Goal: Task Accomplishment & Management: Manage account settings

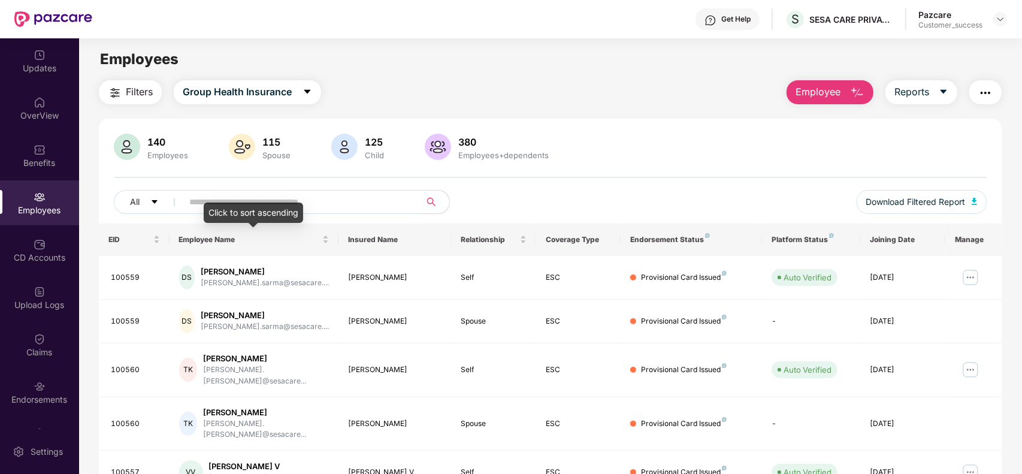
click at [273, 207] on div "Click to sort ascending" at bounding box center [253, 213] width 99 height 20
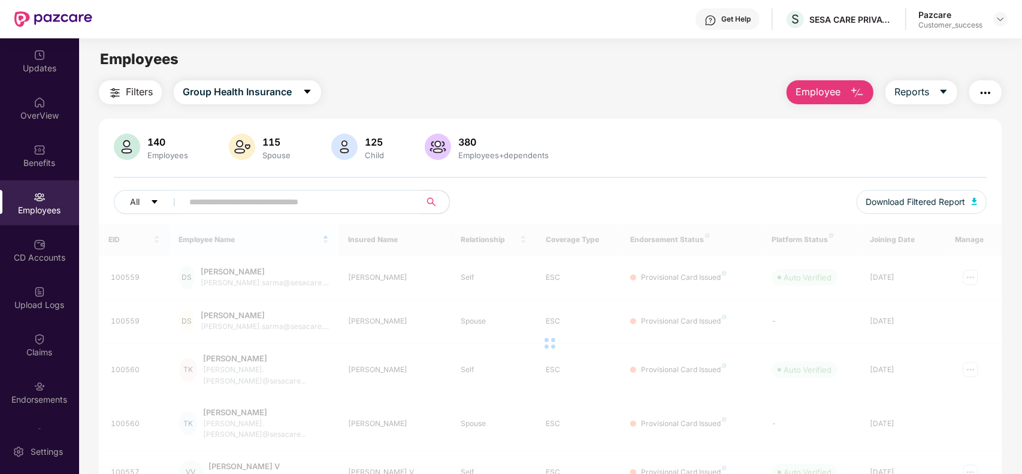
click at [345, 194] on input "text" at bounding box center [296, 202] width 215 height 18
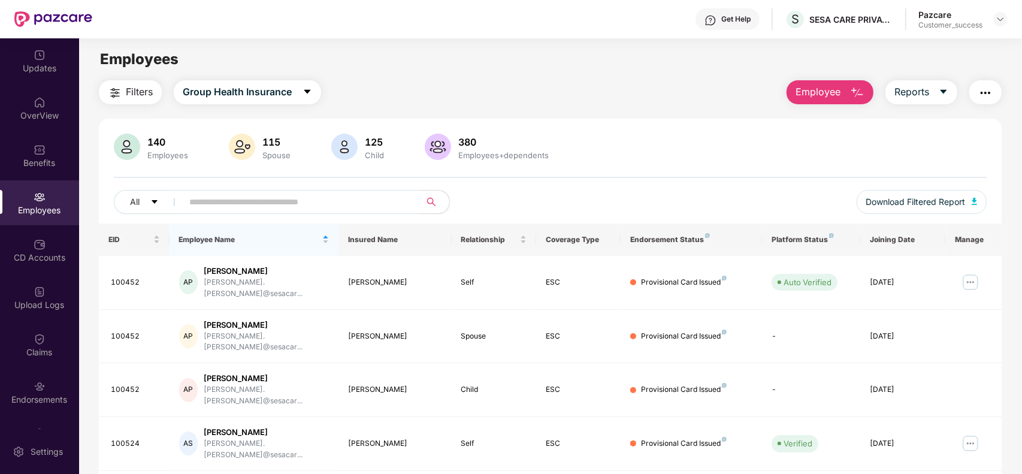
paste input "******"
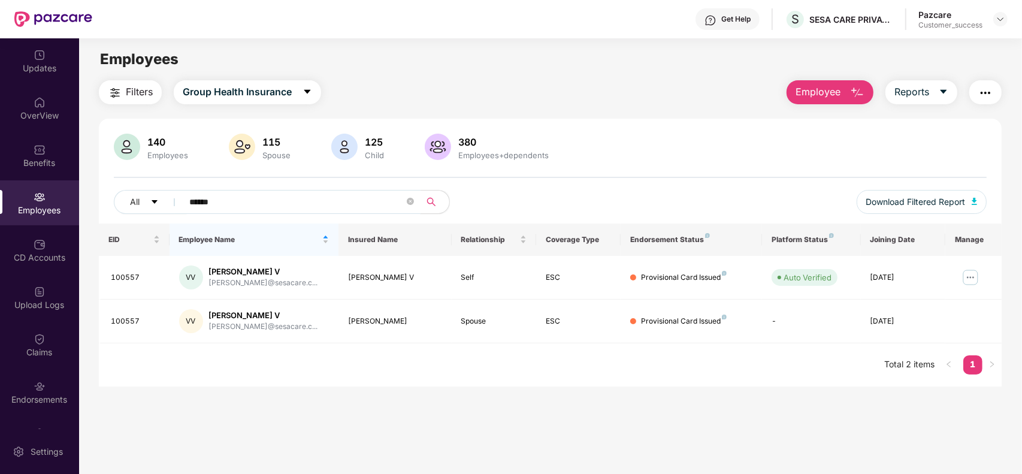
paste input "text"
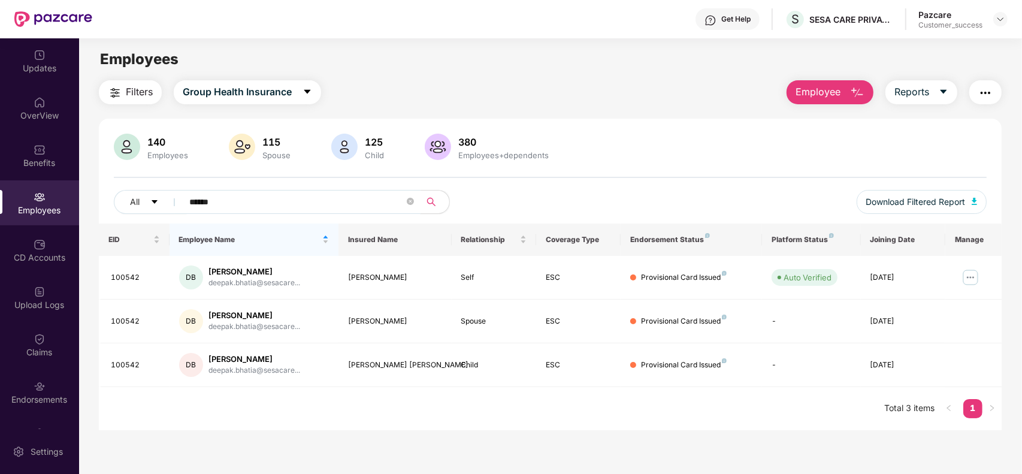
paste input "text"
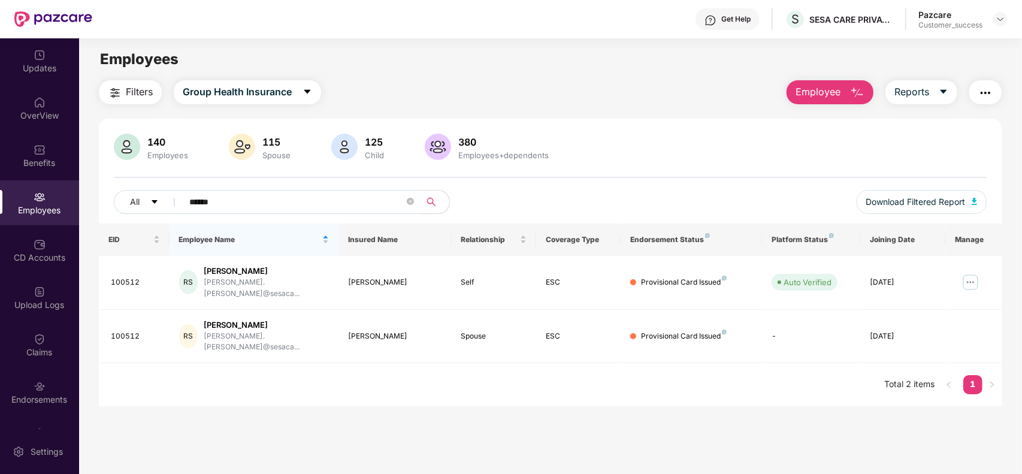
paste input "text"
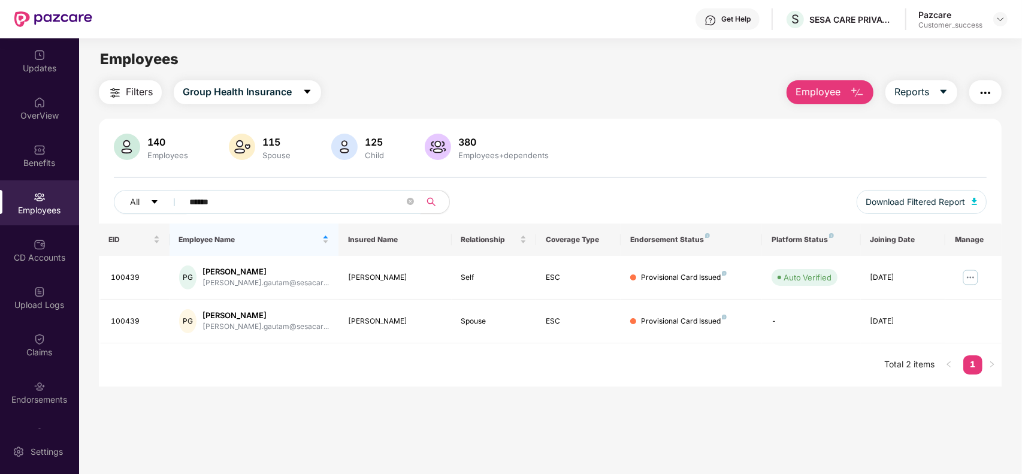
type input "******"
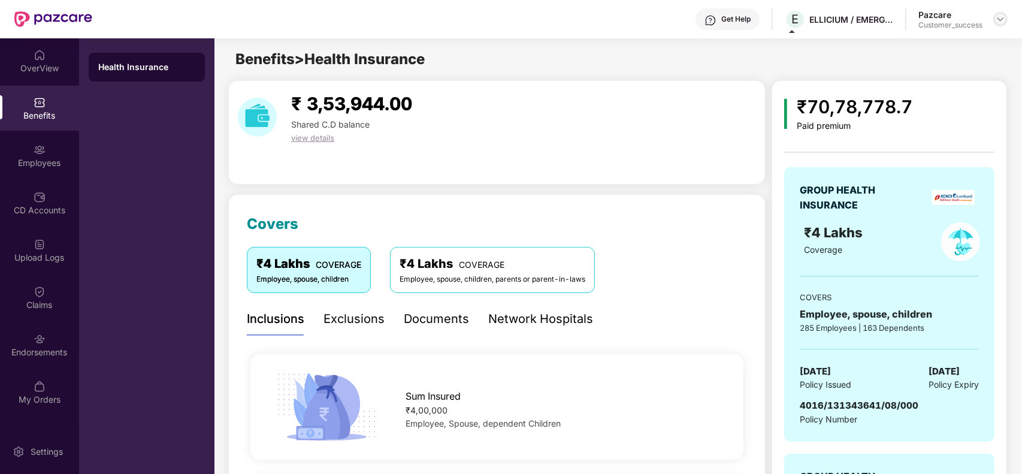
scroll to position [389, 0]
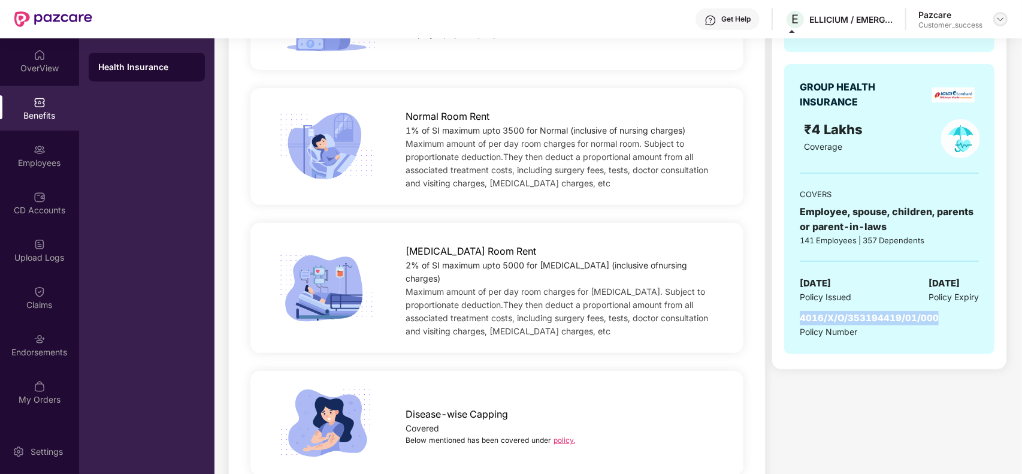
click at [996, 19] on img at bounding box center [1001, 19] width 10 height 10
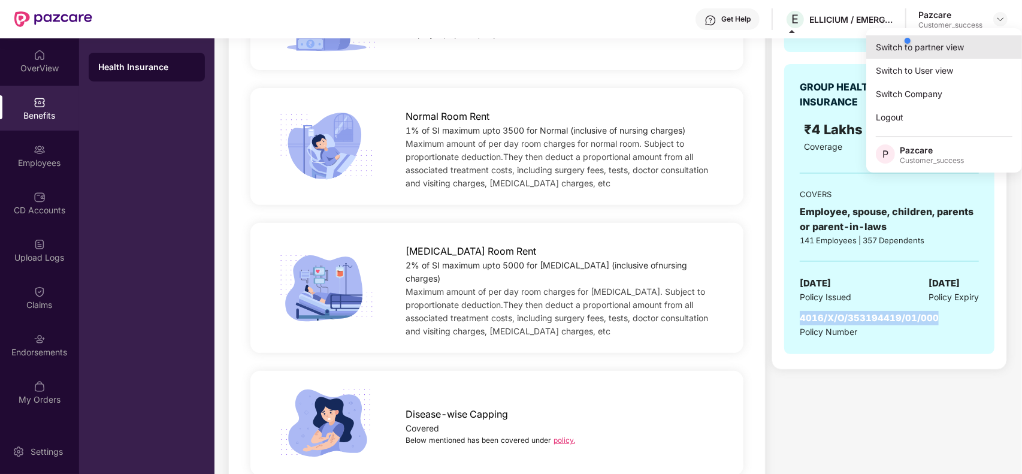
click at [917, 53] on div "Switch to partner view" at bounding box center [944, 46] width 156 height 23
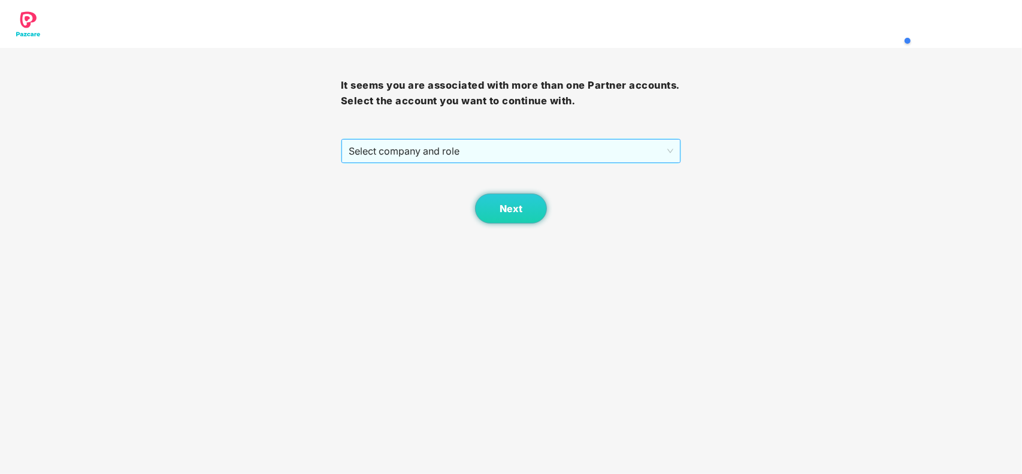
click at [413, 155] on span "Select company and role" at bounding box center [511, 151] width 325 height 23
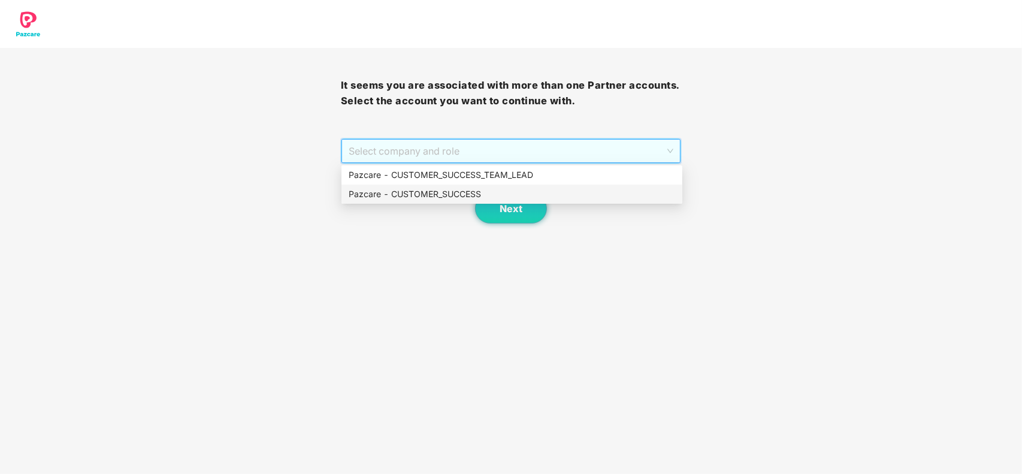
click at [426, 200] on div "Pazcare - CUSTOMER_SUCCESS" at bounding box center [512, 194] width 327 height 13
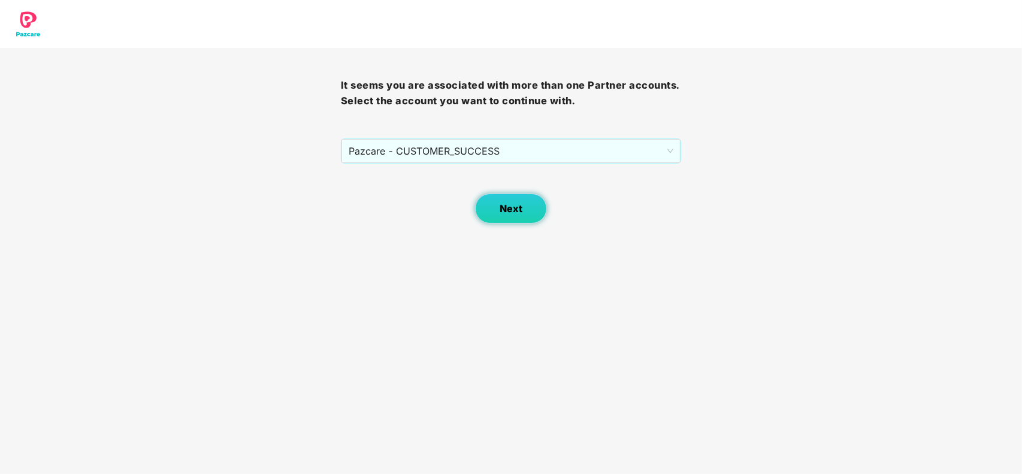
click at [516, 203] on span "Next" at bounding box center [511, 208] width 23 height 11
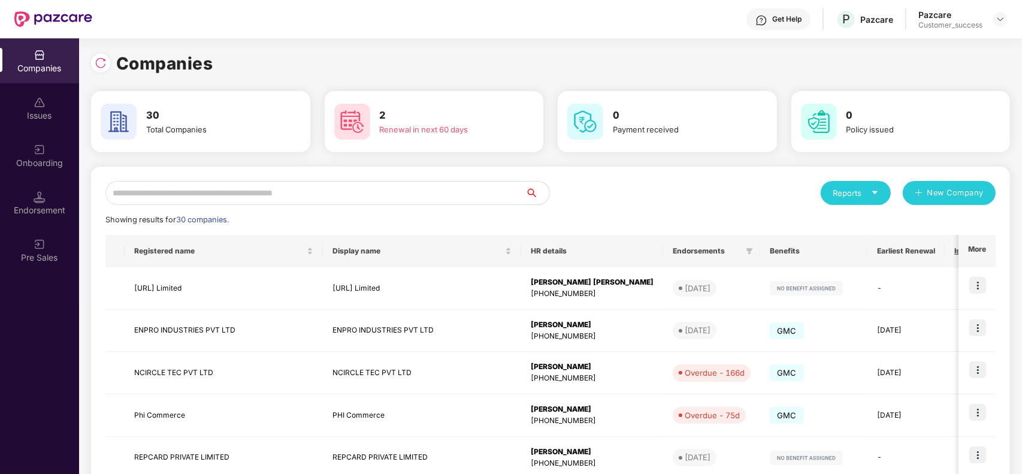
click at [247, 199] on input "text" at bounding box center [315, 193] width 420 height 24
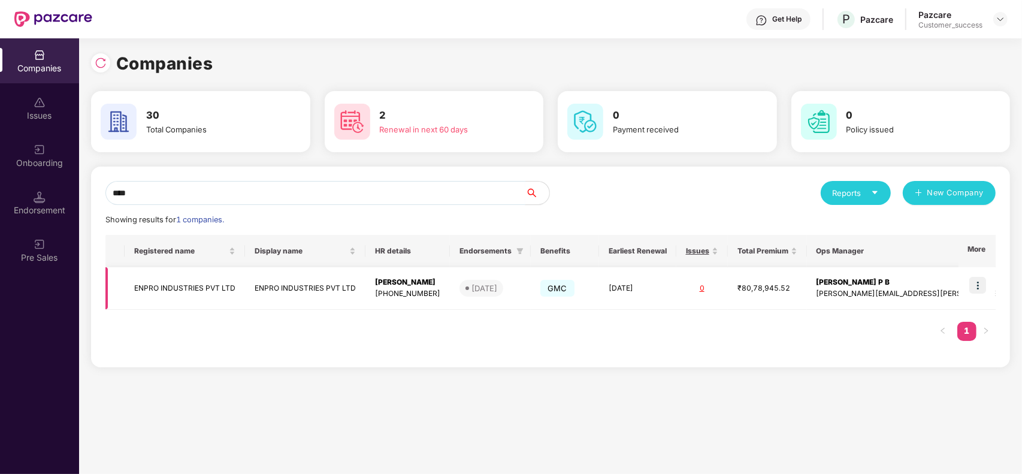
type input "****"
click at [977, 286] on img at bounding box center [977, 285] width 17 height 17
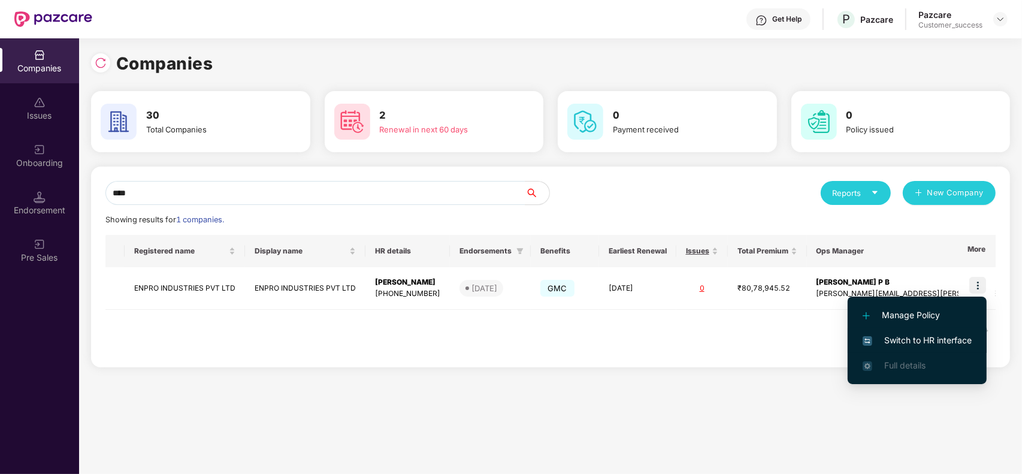
click at [908, 339] on span "Switch to HR interface" at bounding box center [917, 340] width 109 height 13
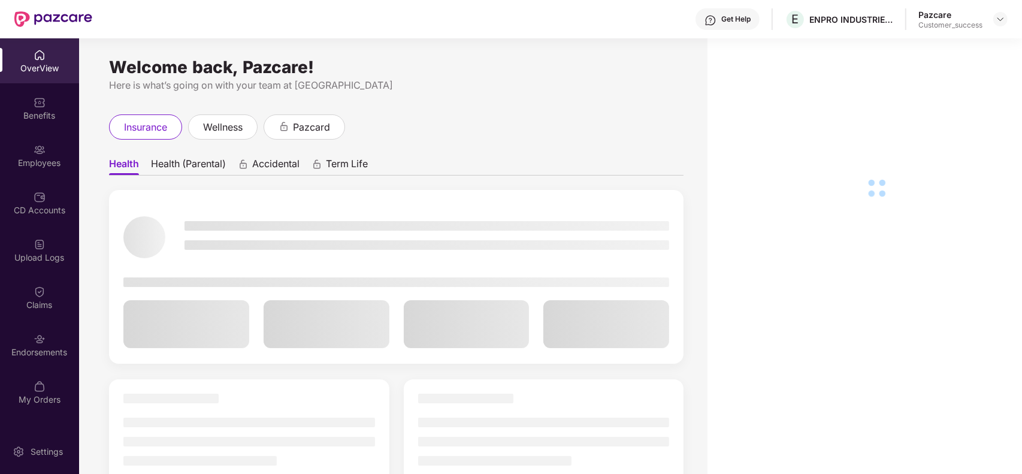
click at [25, 160] on div "Employees" at bounding box center [39, 163] width 79 height 12
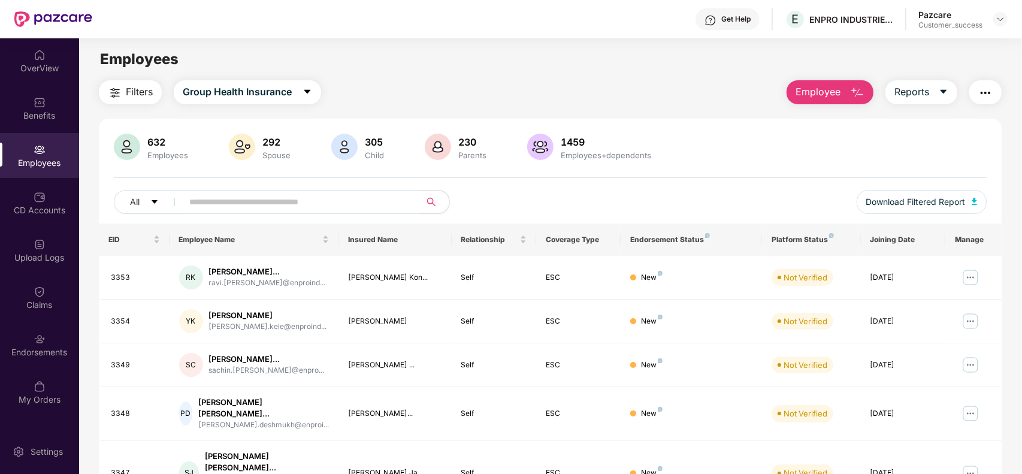
click at [211, 200] on input "text" at bounding box center [296, 202] width 215 height 18
paste input "****"
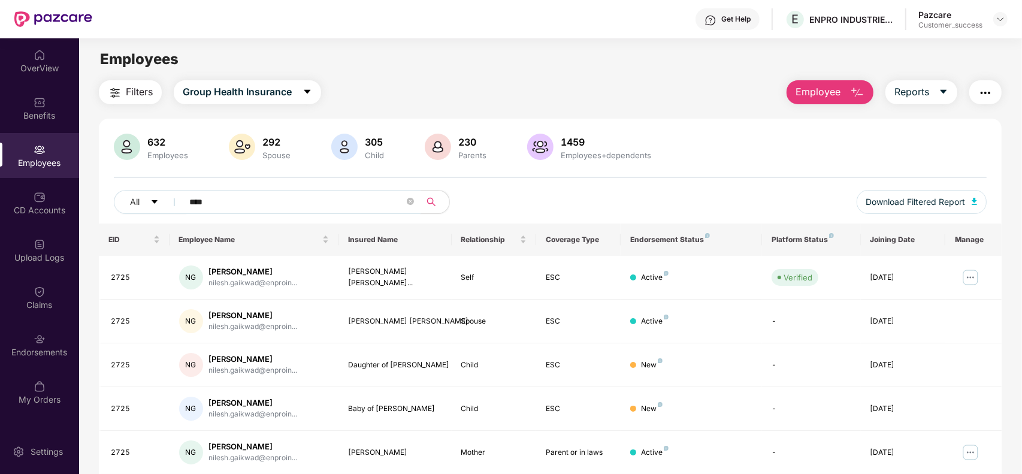
type input "****"
click at [609, 203] on div "All ****" at bounding box center [368, 202] width 509 height 24
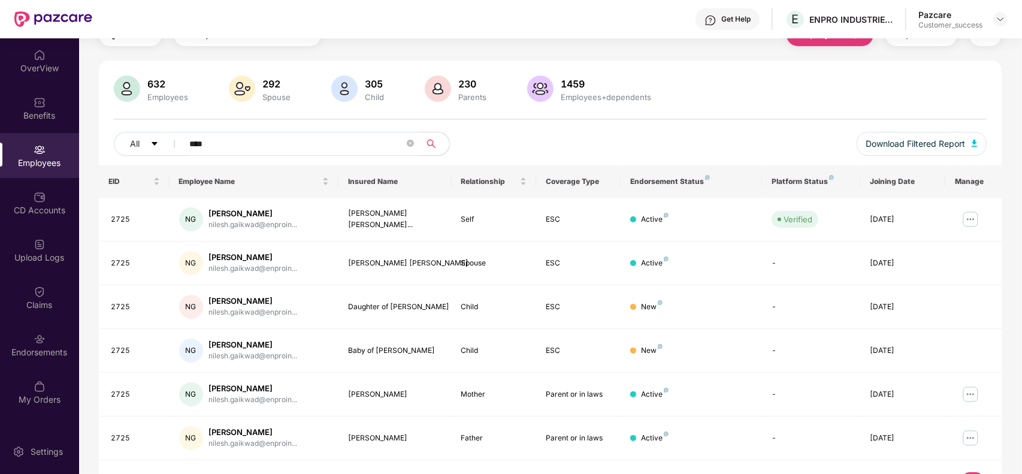
scroll to position [0, 0]
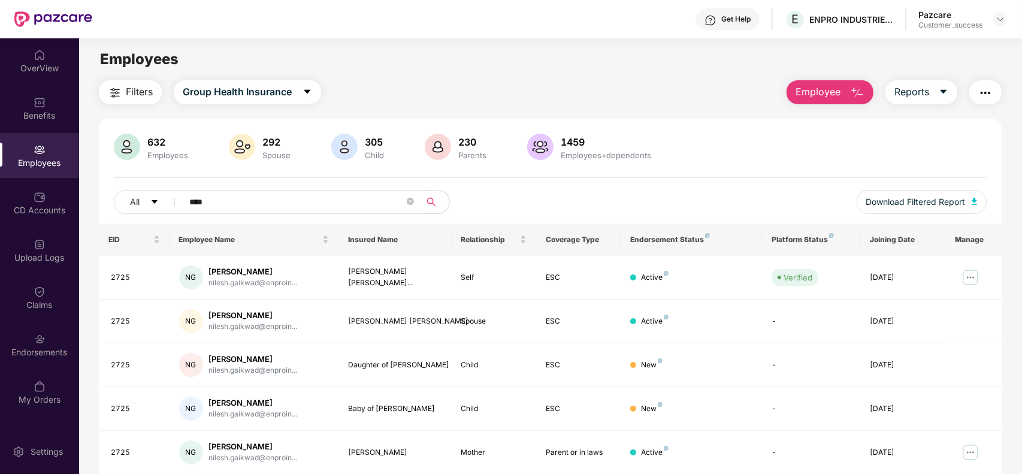
click at [1001, 22] on img at bounding box center [1001, 19] width 10 height 10
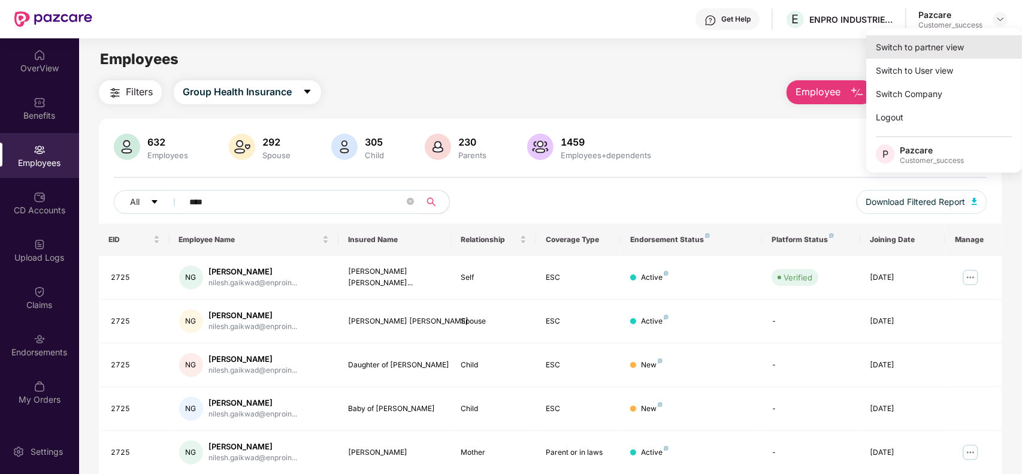
click at [905, 49] on div "Switch to partner view" at bounding box center [944, 46] width 156 height 23
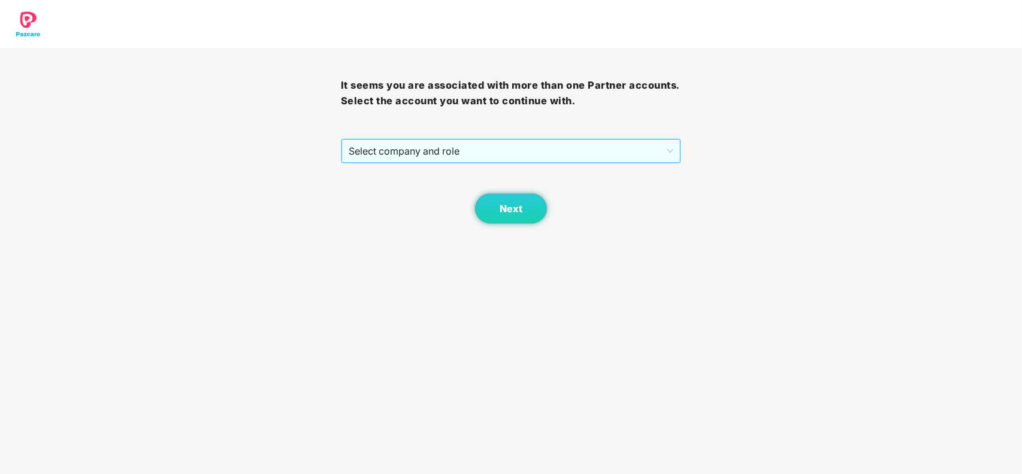
click at [448, 143] on span "Select company and role" at bounding box center [511, 151] width 325 height 23
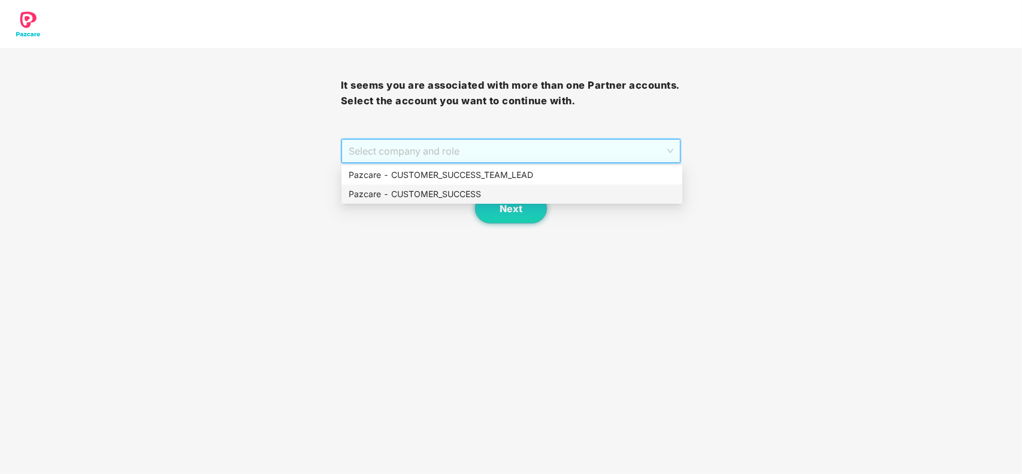
click at [435, 195] on div "Pazcare - CUSTOMER_SUCCESS" at bounding box center [512, 194] width 327 height 13
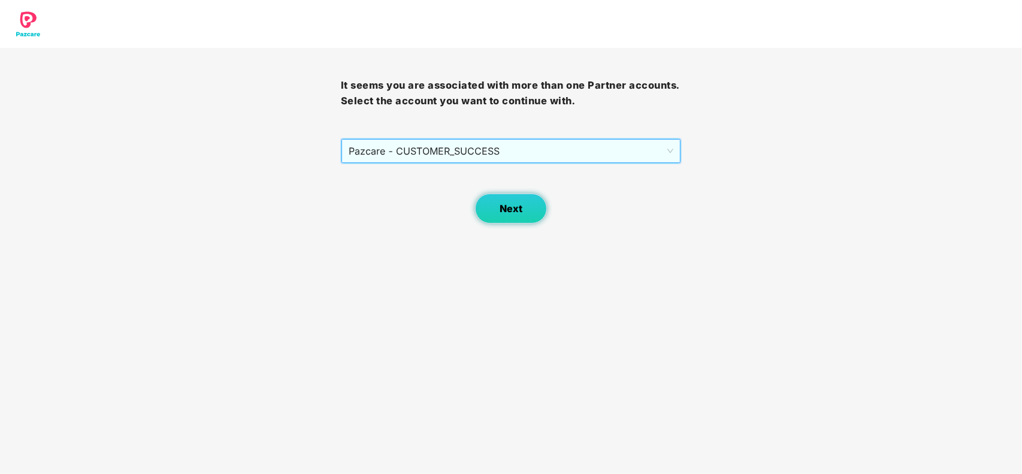
click at [496, 206] on button "Next" at bounding box center [511, 209] width 72 height 30
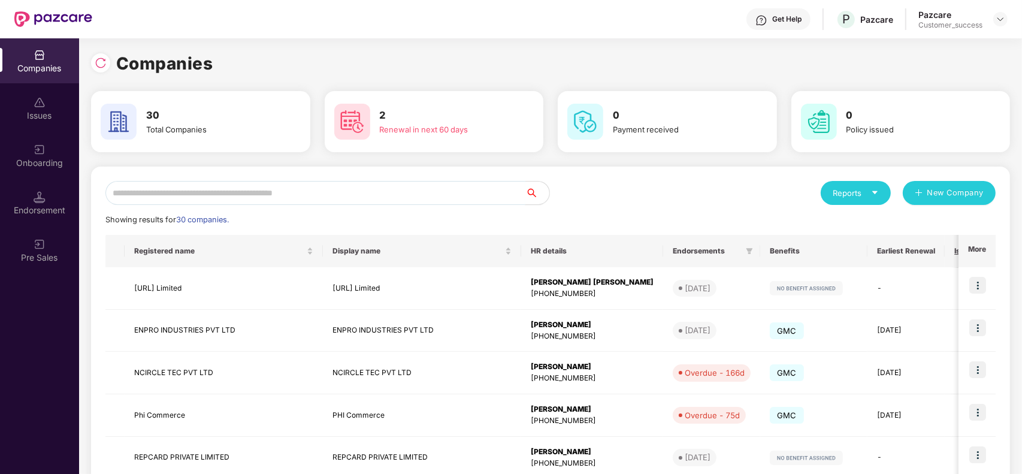
click at [306, 186] on input "text" at bounding box center [315, 193] width 420 height 24
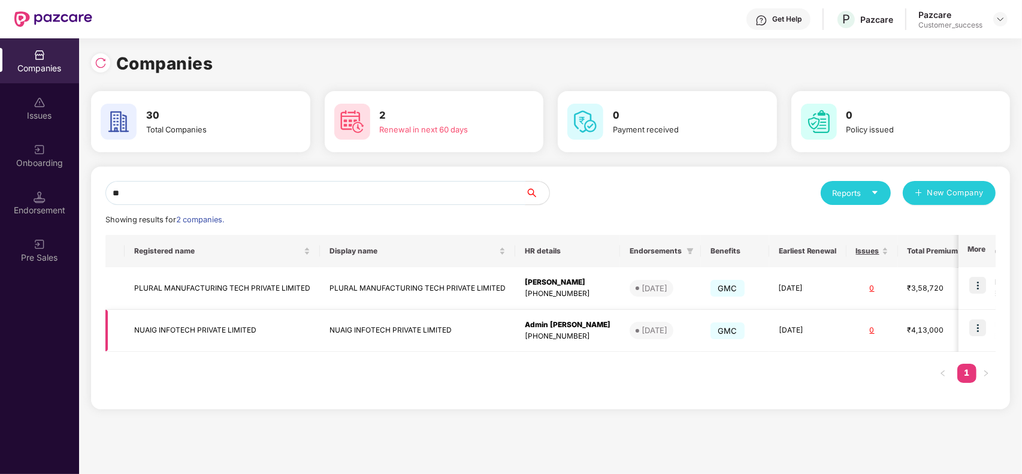
type input "**"
click at [972, 325] on img at bounding box center [977, 327] width 17 height 17
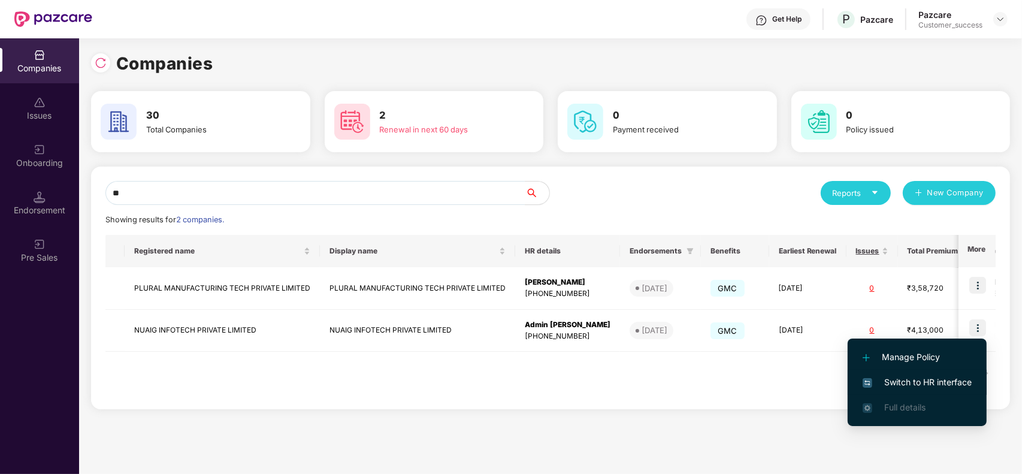
click at [911, 372] on li "Switch to HR interface" at bounding box center [917, 382] width 139 height 25
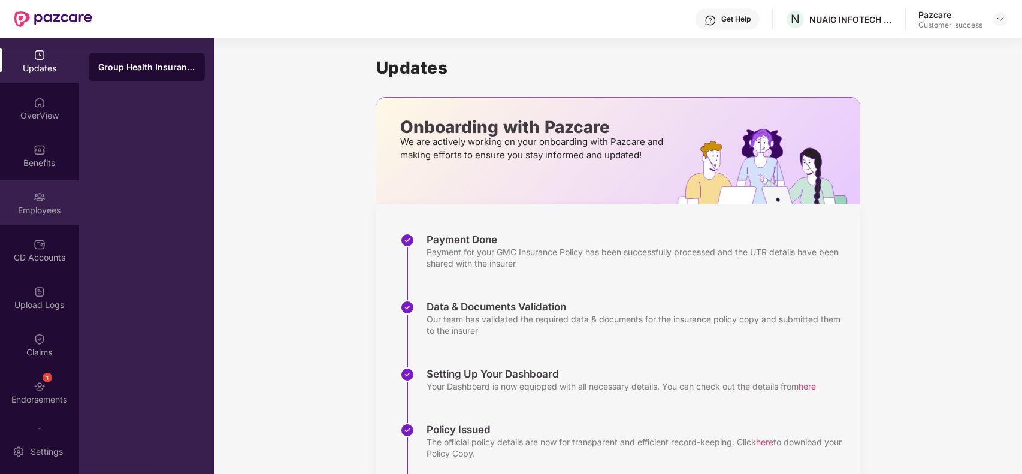
click at [49, 216] on div "Employees" at bounding box center [39, 202] width 79 height 45
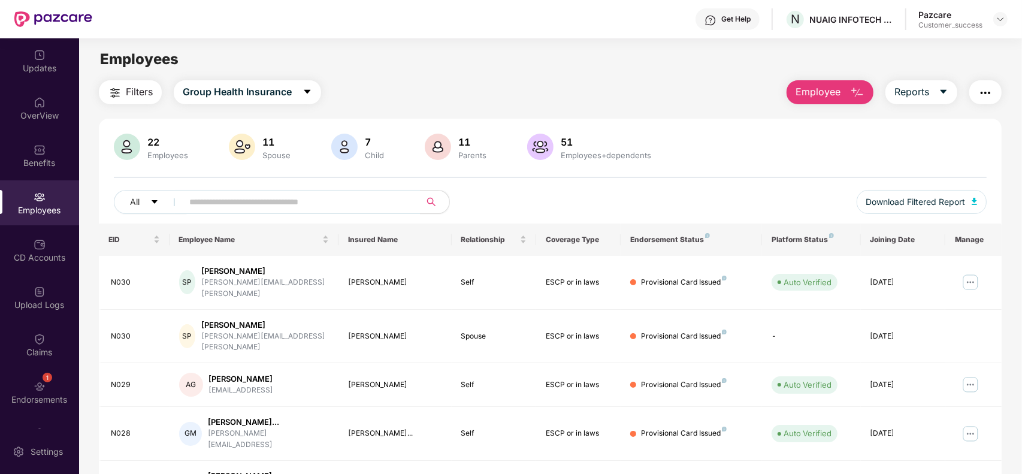
click at [817, 99] on span "Employee" at bounding box center [818, 91] width 45 height 15
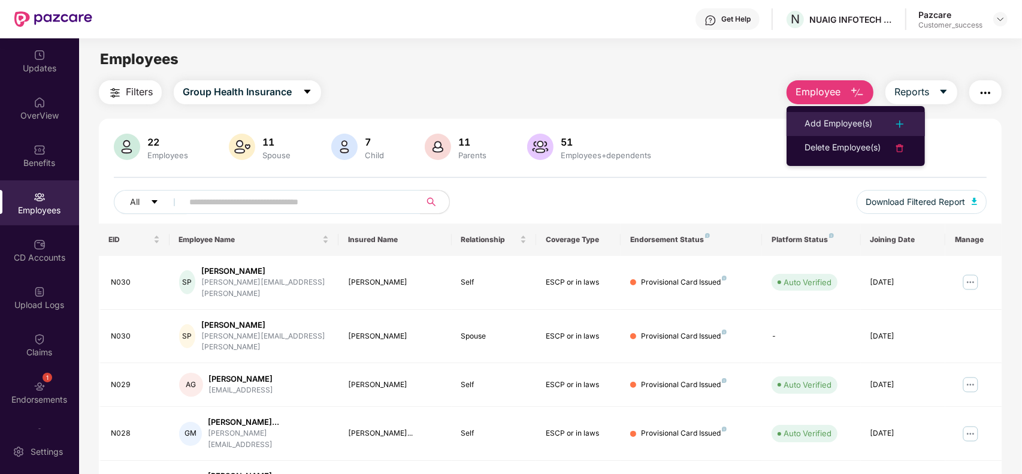
click at [823, 123] on div "Add Employee(s)" at bounding box center [839, 124] width 68 height 14
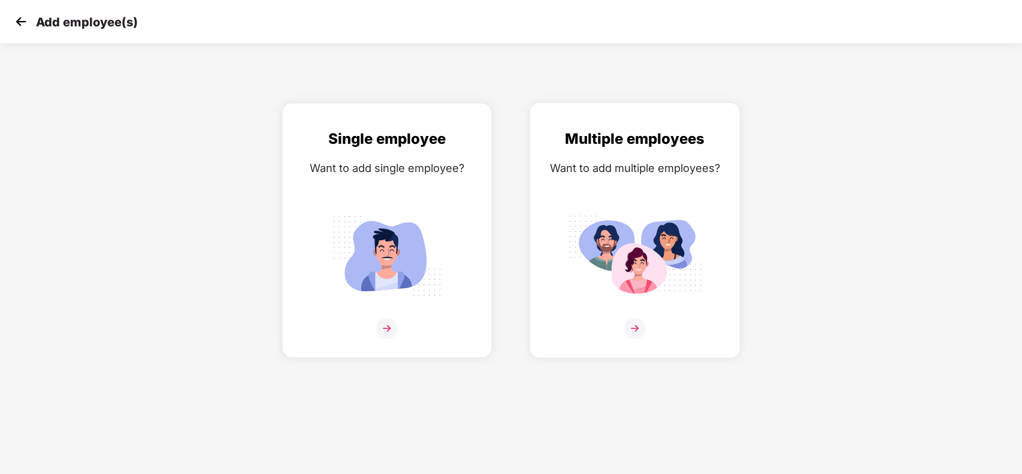
click at [644, 328] on img at bounding box center [635, 329] width 22 height 22
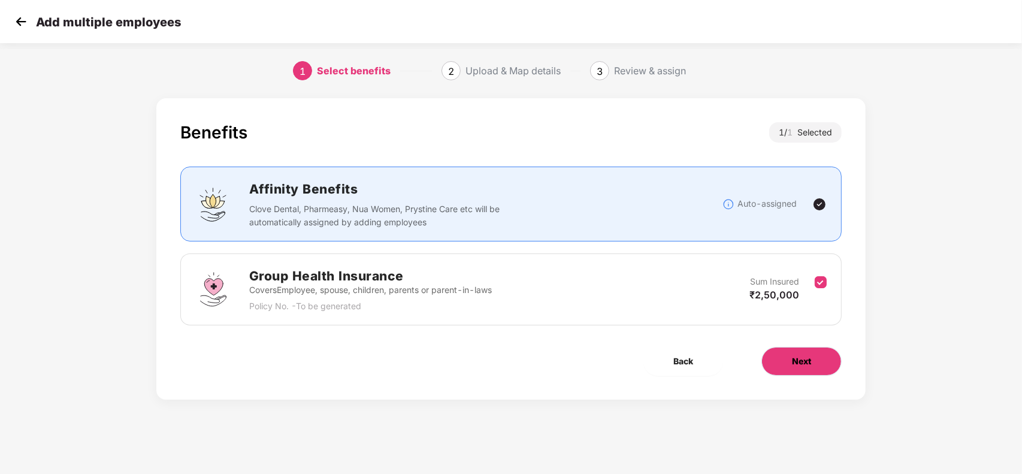
click at [818, 369] on button "Next" at bounding box center [802, 361] width 80 height 29
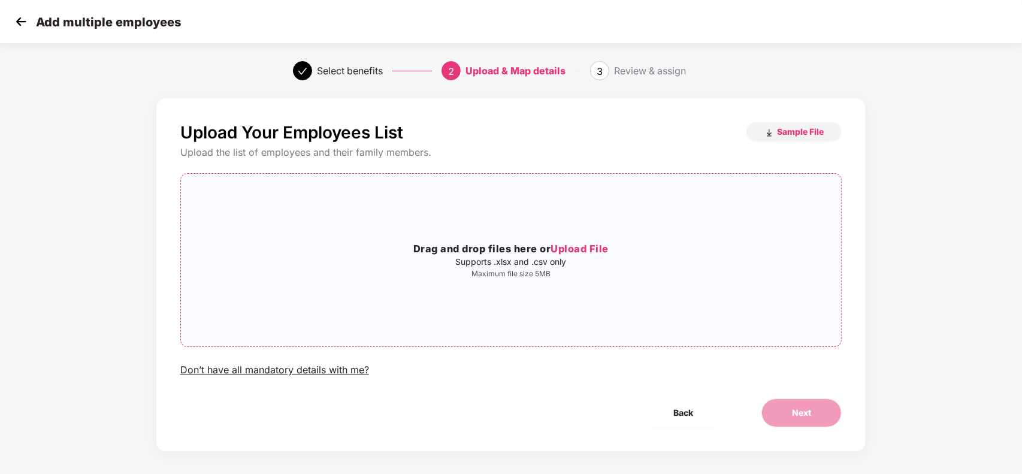
click at [586, 252] on span "Upload File" at bounding box center [580, 249] width 58 height 12
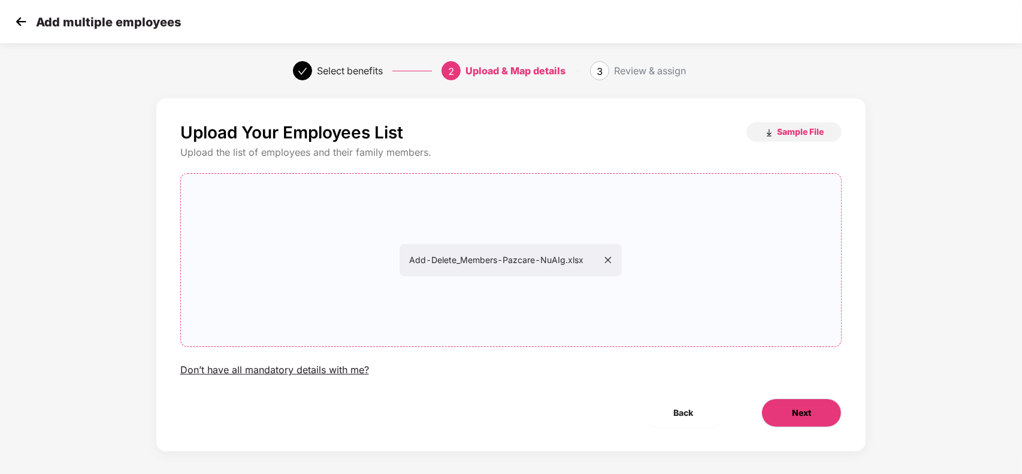
click at [795, 415] on span "Next" at bounding box center [801, 412] width 19 height 13
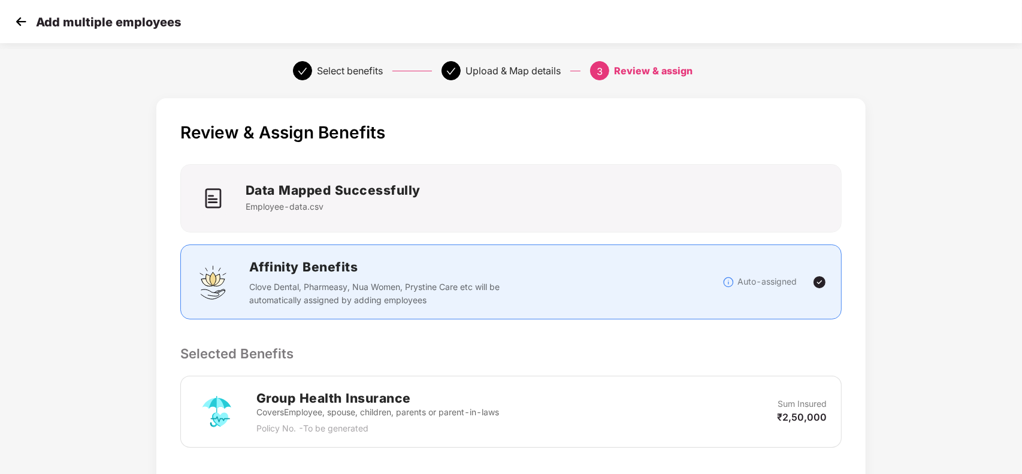
click at [752, 325] on div "Review & Assign Benefits Data Mapped Successfully Employee-data.csv Affinity Be…" at bounding box center [511, 426] width 710 height 656
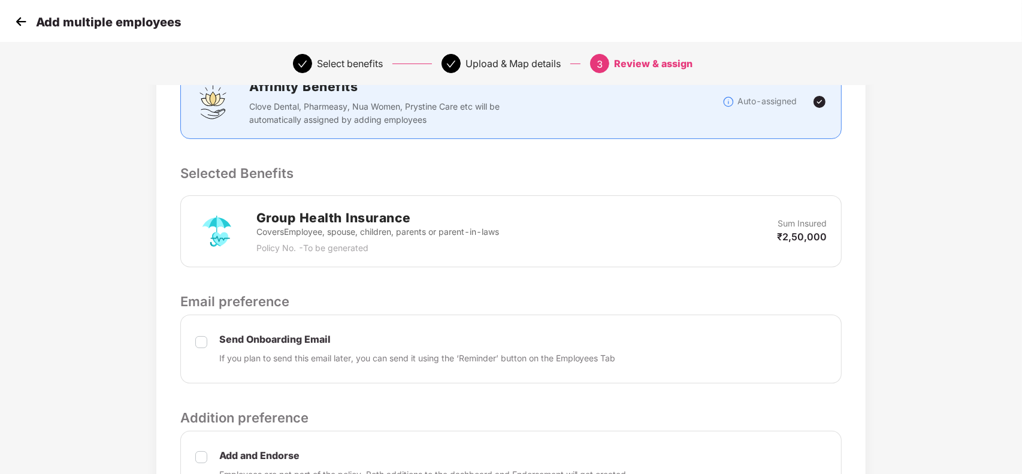
scroll to position [312, 0]
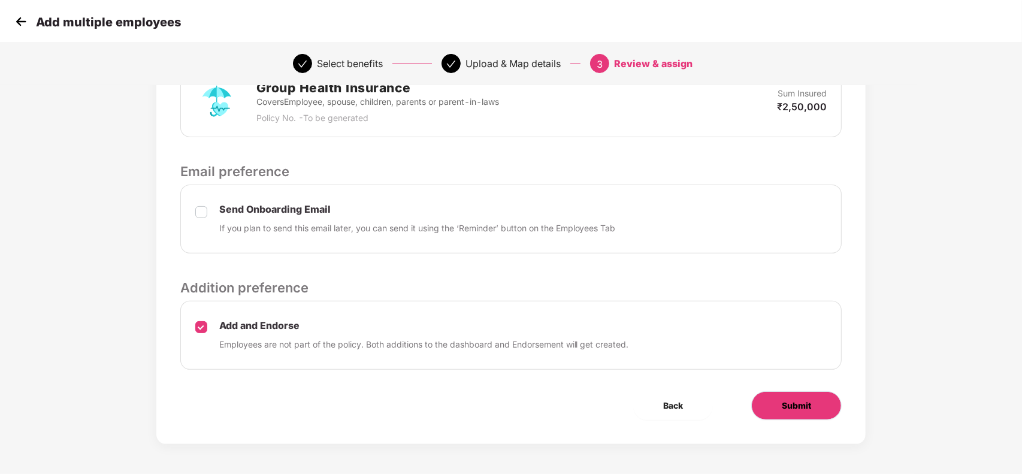
click at [801, 406] on span "Submit" at bounding box center [796, 405] width 29 height 13
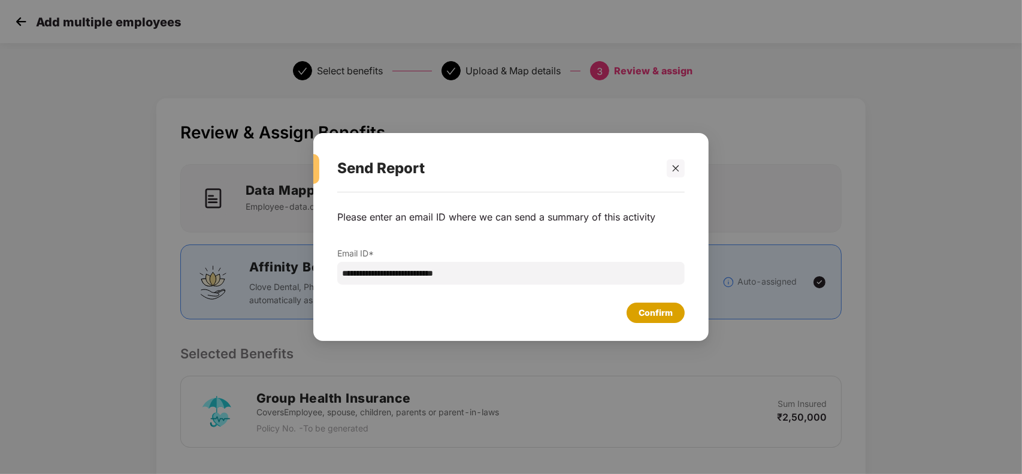
click at [662, 312] on div "Confirm" at bounding box center [656, 312] width 34 height 13
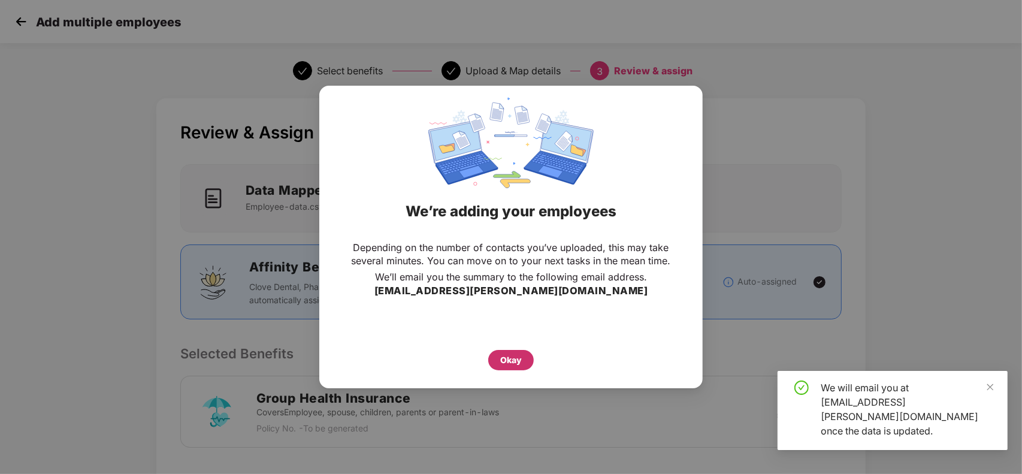
click at [516, 358] on div "Okay" at bounding box center [511, 360] width 22 height 13
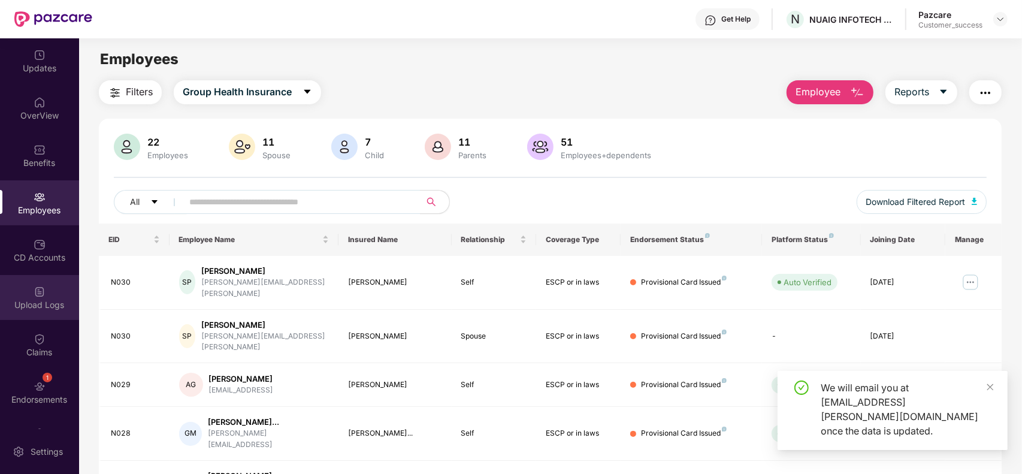
click at [47, 291] on div "Upload Logs" at bounding box center [39, 297] width 79 height 45
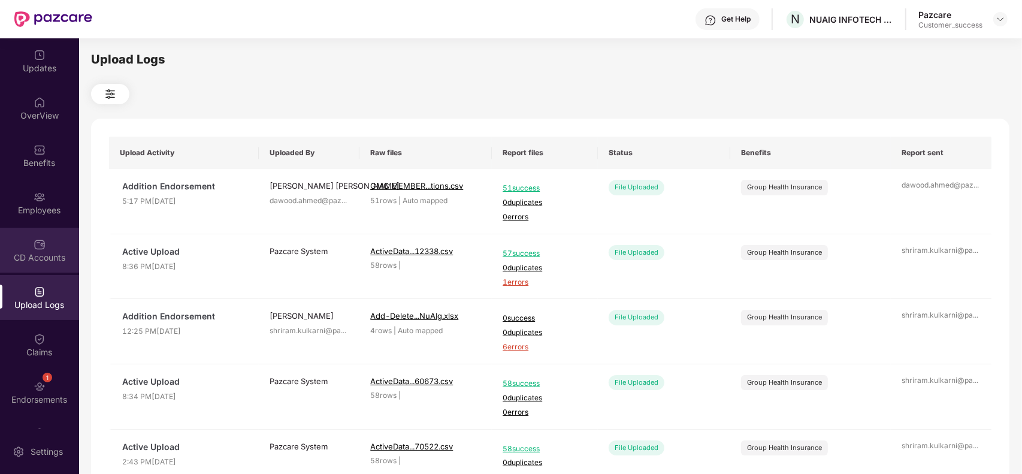
click at [47, 253] on div "CD Accounts" at bounding box center [39, 258] width 79 height 12
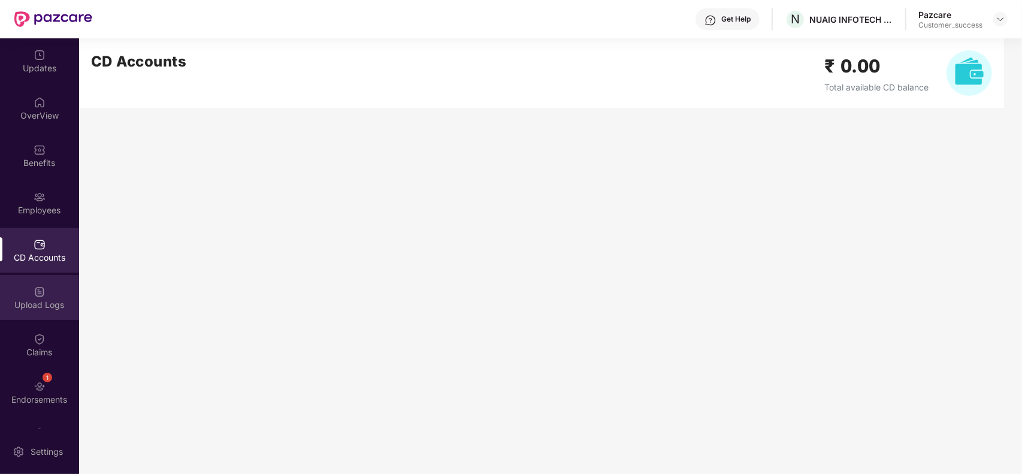
click at [47, 304] on div "Upload Logs" at bounding box center [39, 305] width 79 height 12
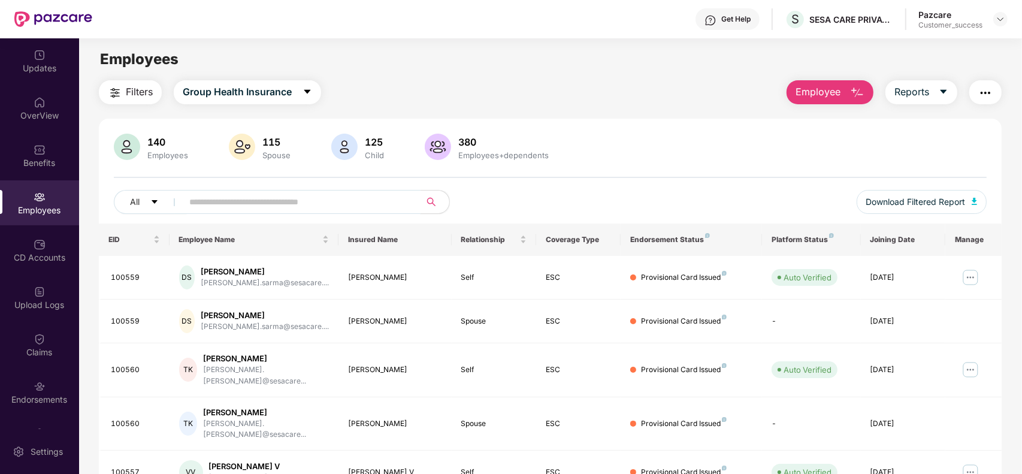
click at [298, 201] on input "text" at bounding box center [296, 202] width 215 height 18
paste input "******"
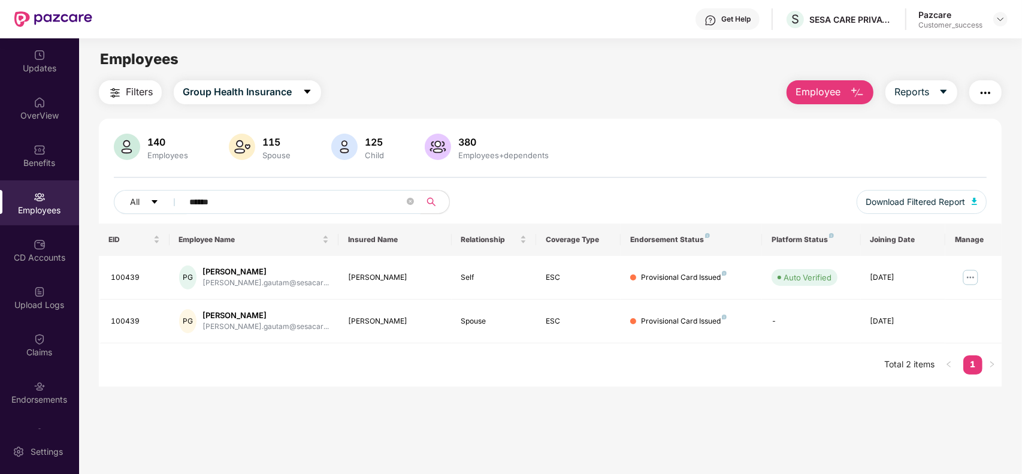
type input "******"
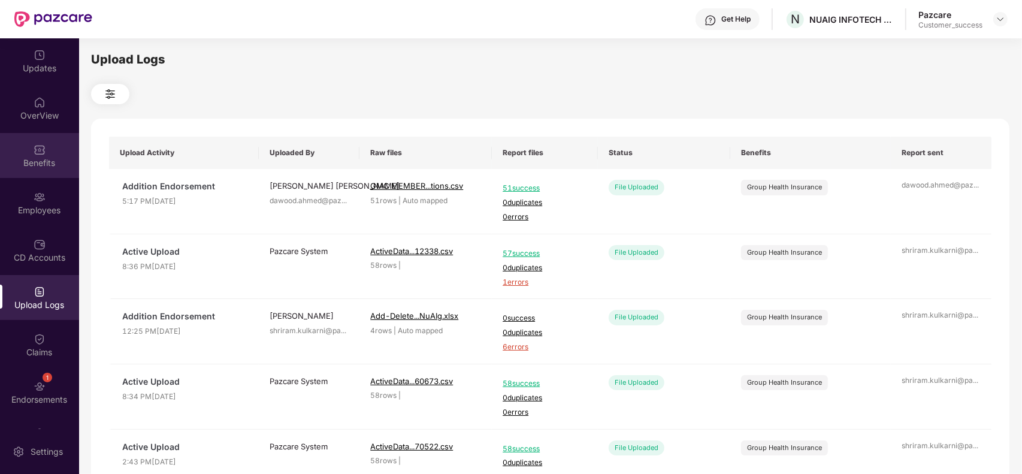
click at [43, 153] on img at bounding box center [40, 150] width 12 height 12
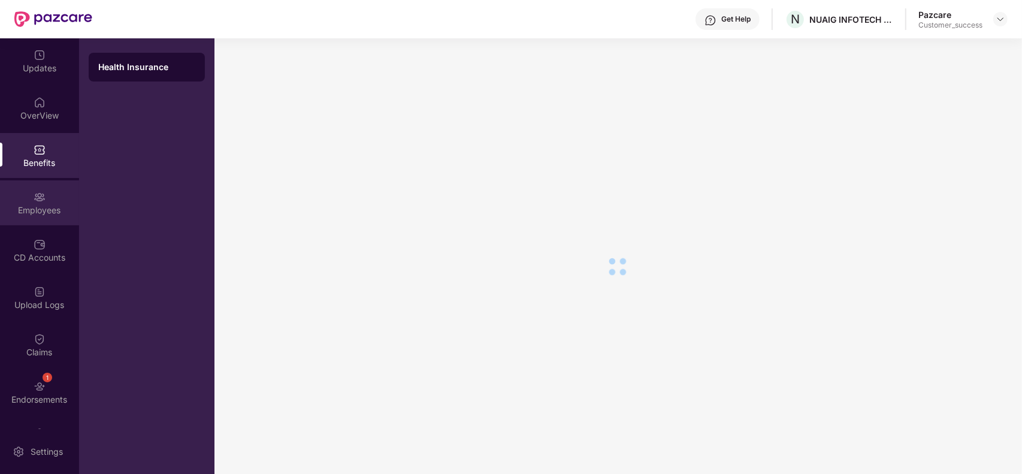
click at [49, 194] on div "Employees" at bounding box center [39, 202] width 79 height 45
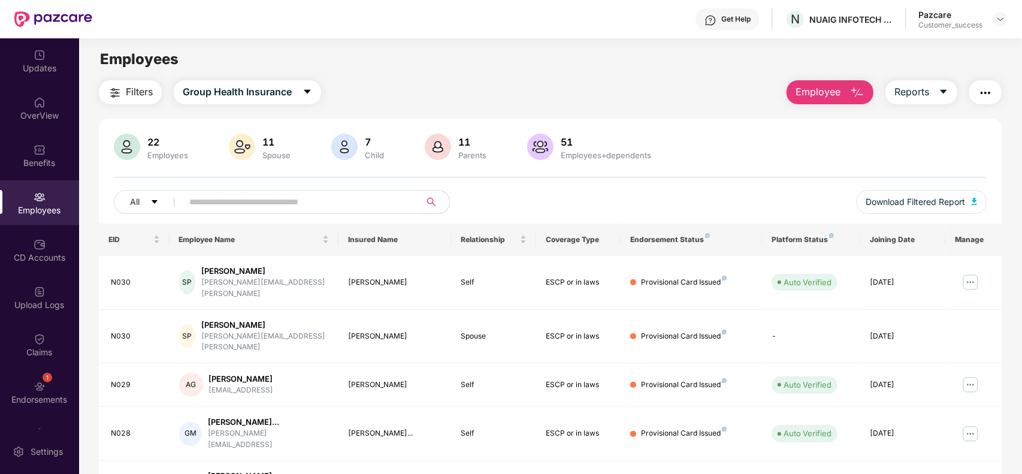
click at [220, 204] on input "text" at bounding box center [296, 202] width 215 height 18
paste input "****"
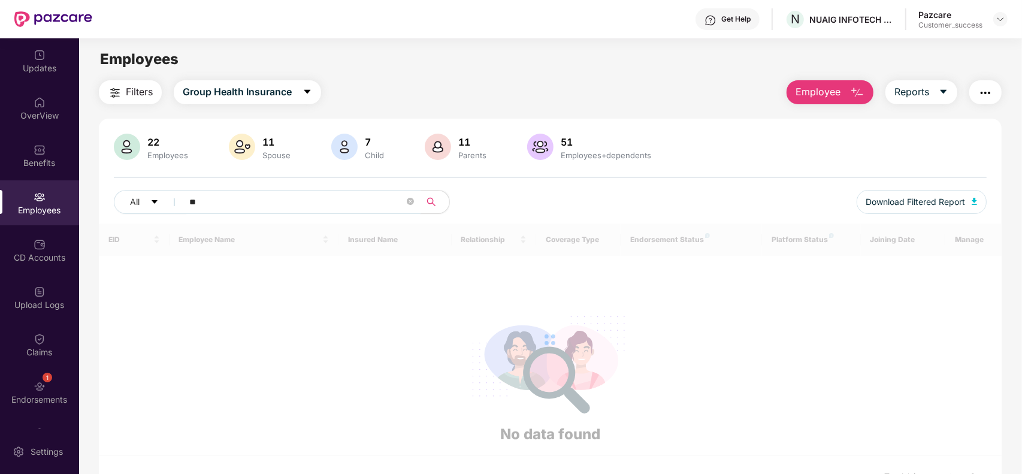
type input "*"
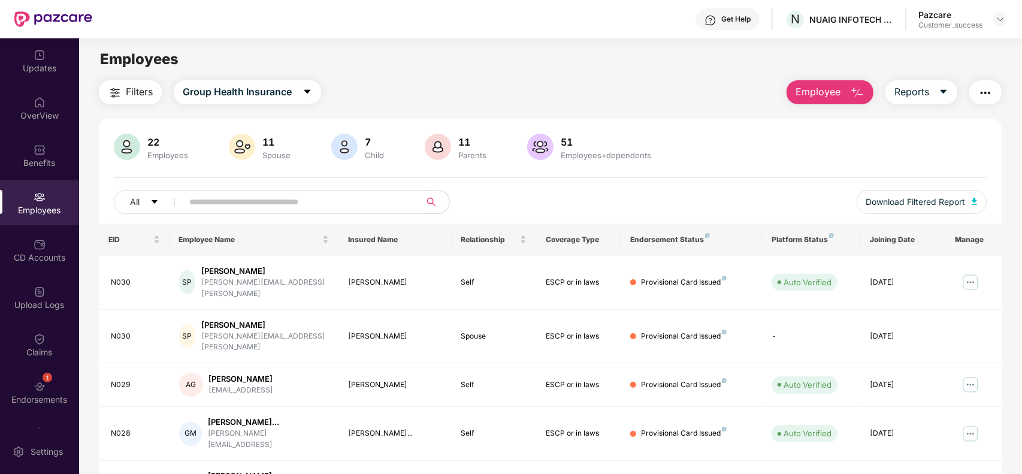
click at [811, 93] on span "Employee" at bounding box center [818, 91] width 45 height 15
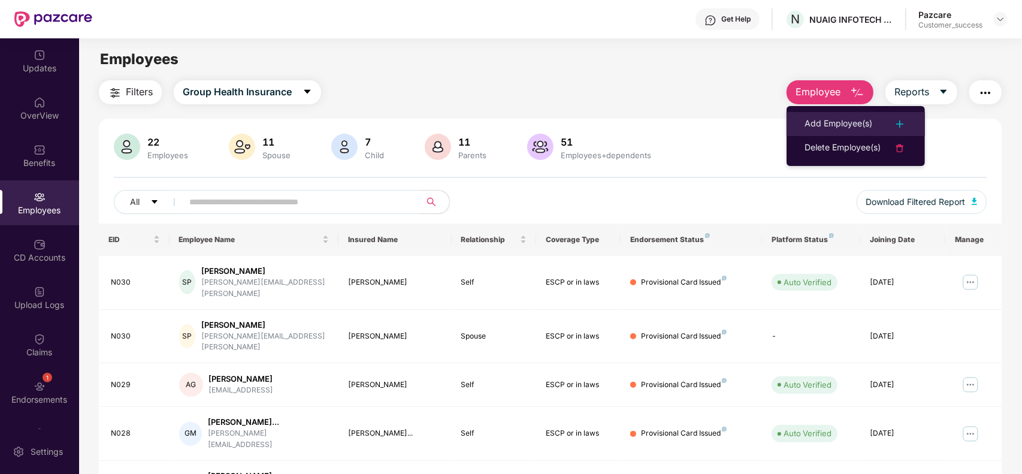
click at [816, 113] on li "Add Employee(s)" at bounding box center [856, 124] width 138 height 24
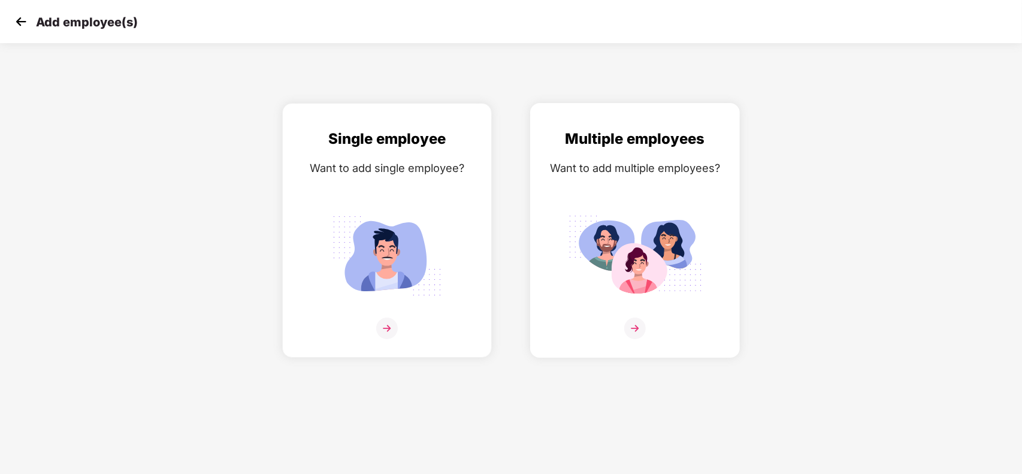
click at [637, 310] on div "Multiple employees Want to add multiple employees?" at bounding box center [635, 241] width 185 height 226
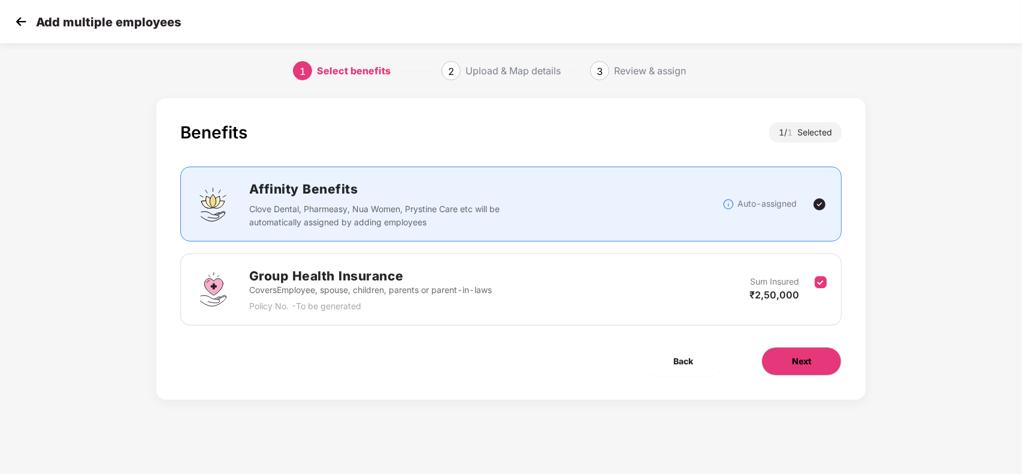
drag, startPoint x: 786, startPoint y: 367, endPoint x: 818, endPoint y: 357, distance: 34.5
click at [818, 357] on button "Next" at bounding box center [802, 361] width 80 height 29
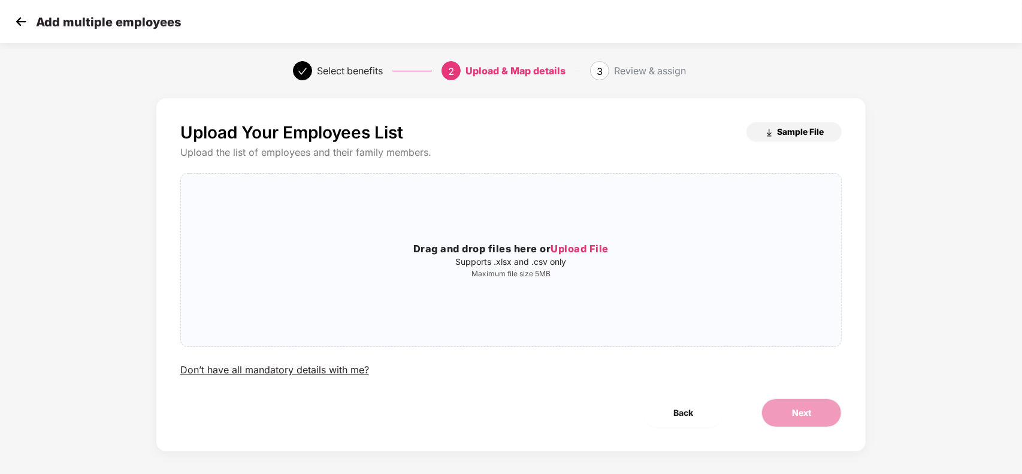
click at [786, 130] on span "Sample File" at bounding box center [800, 131] width 47 height 11
click at [582, 250] on span "Upload File" at bounding box center [580, 249] width 58 height 12
click at [582, 249] on span "Upload File" at bounding box center [580, 249] width 58 height 12
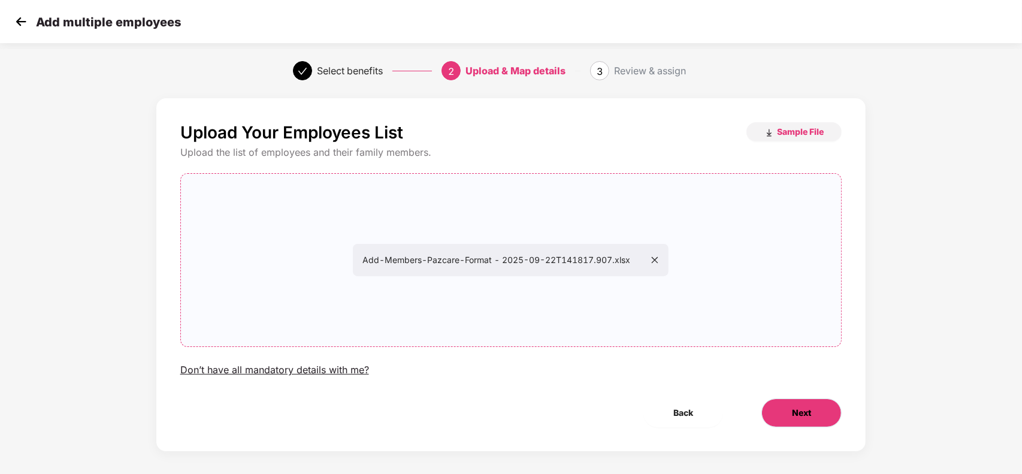
click at [800, 415] on span "Next" at bounding box center [801, 412] width 19 height 13
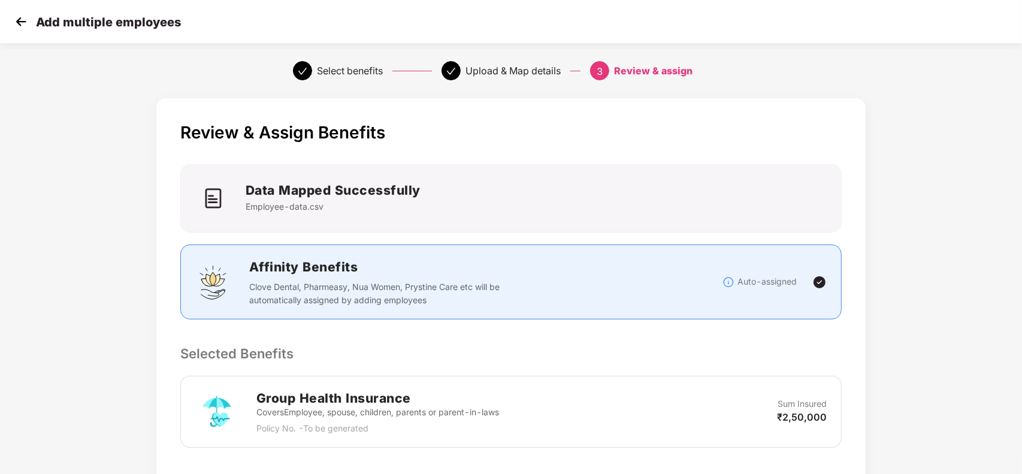
click at [762, 360] on p "Selected Benefits" at bounding box center [511, 353] width 662 height 20
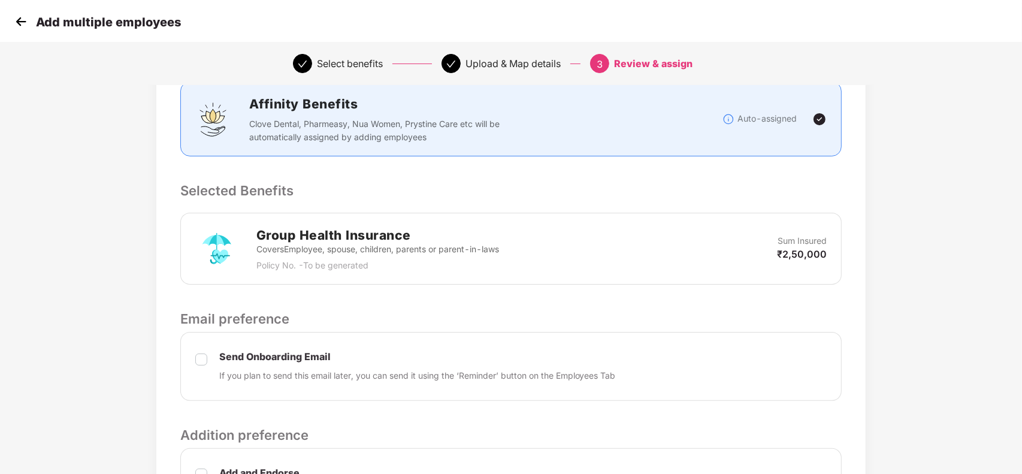
scroll to position [312, 0]
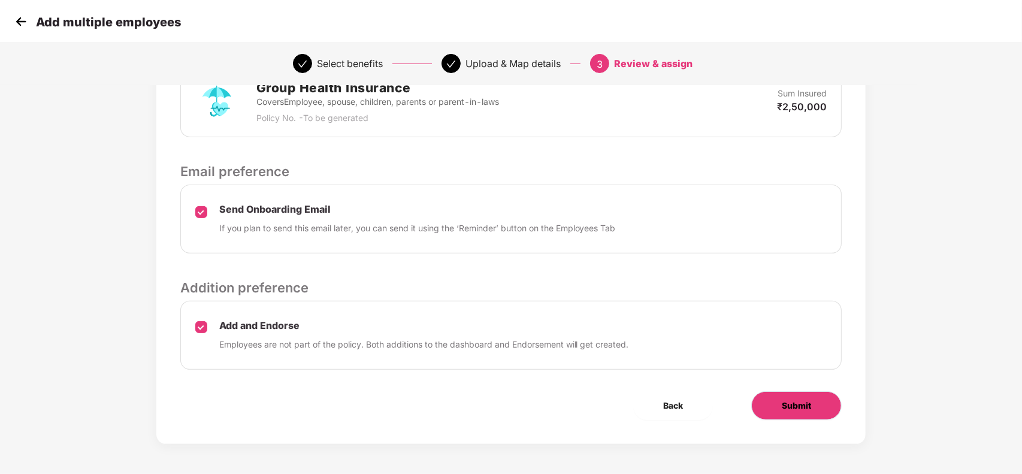
click at [797, 406] on span "Submit" at bounding box center [796, 405] width 29 height 13
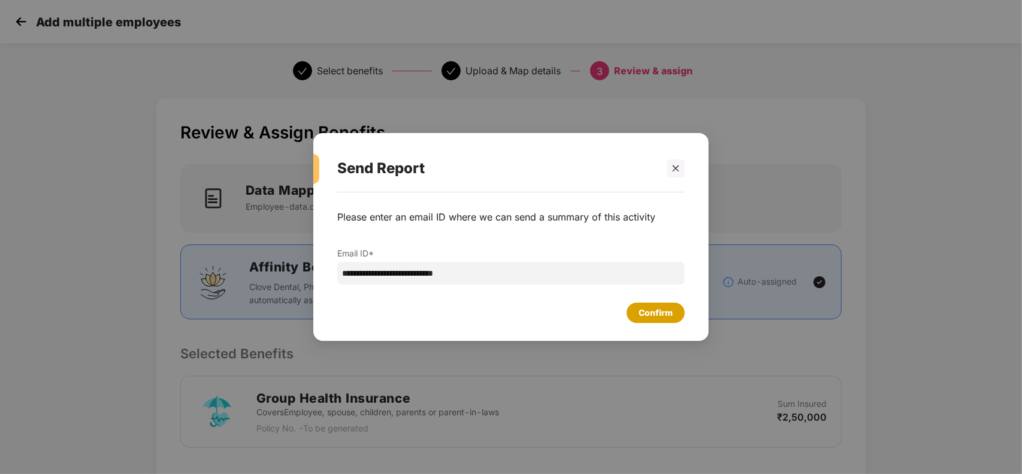
click at [670, 316] on div "Confirm" at bounding box center [656, 312] width 34 height 13
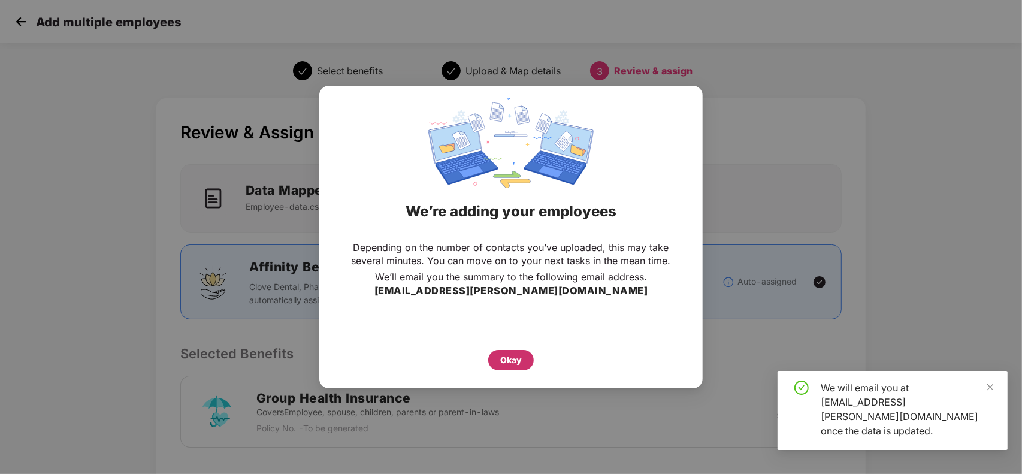
click at [513, 363] on div "Okay" at bounding box center [511, 360] width 22 height 13
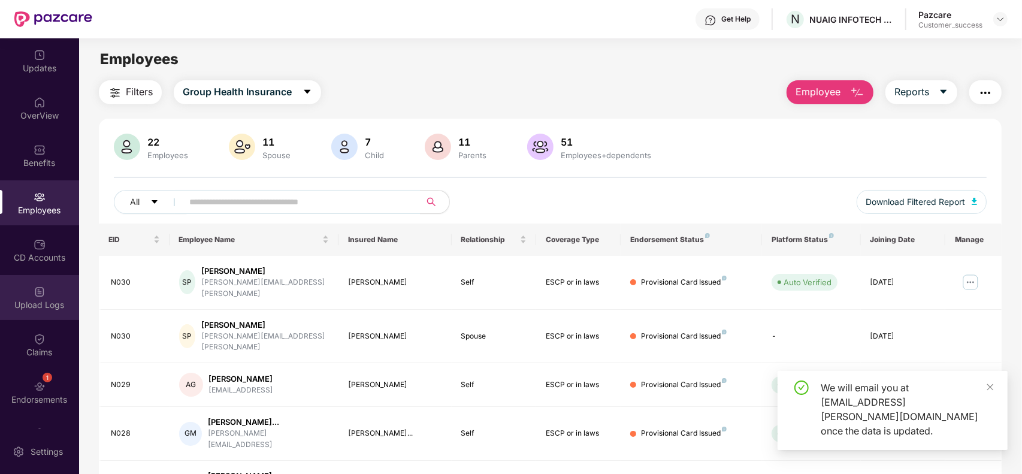
click at [28, 306] on div "Upload Logs" at bounding box center [39, 305] width 79 height 12
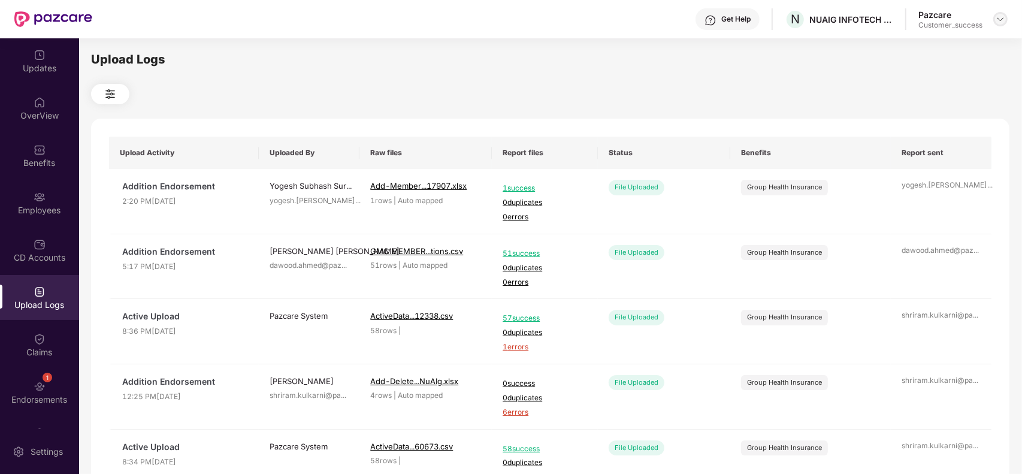
click at [996, 22] on img at bounding box center [1001, 19] width 10 height 10
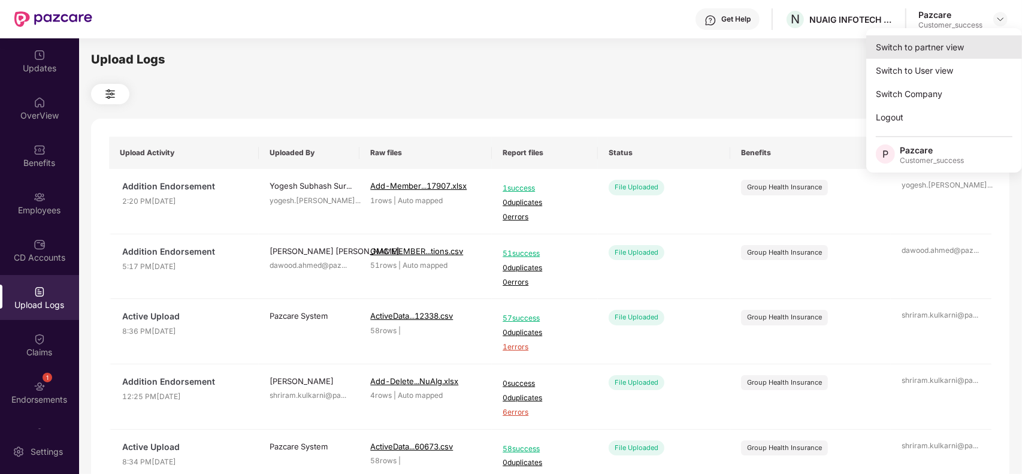
click at [941, 52] on div "Switch to partner view" at bounding box center [944, 46] width 156 height 23
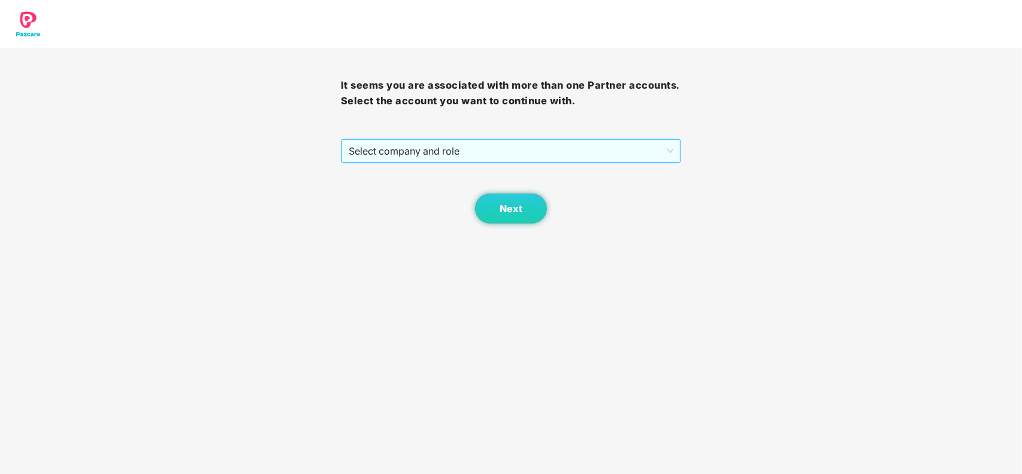
click at [383, 156] on span "Select company and role" at bounding box center [511, 151] width 325 height 23
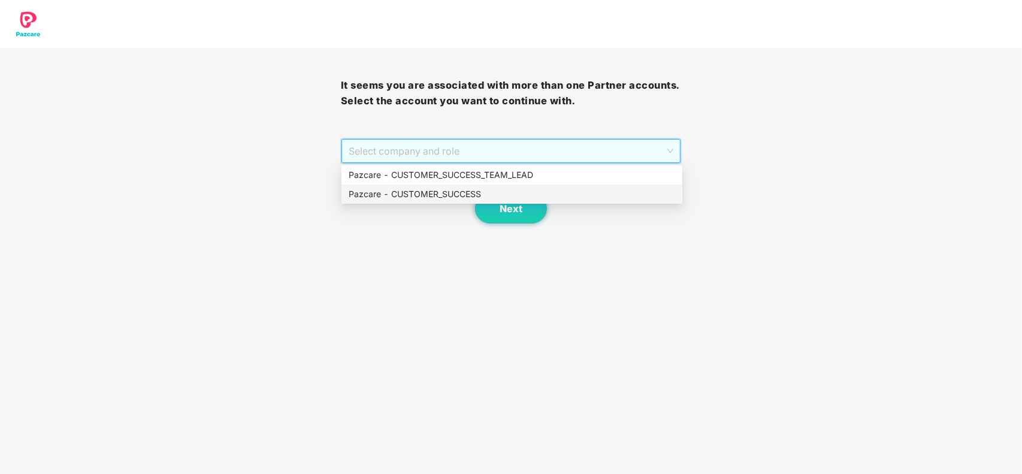
click at [406, 194] on div "Pazcare - CUSTOMER_SUCCESS" at bounding box center [512, 194] width 327 height 13
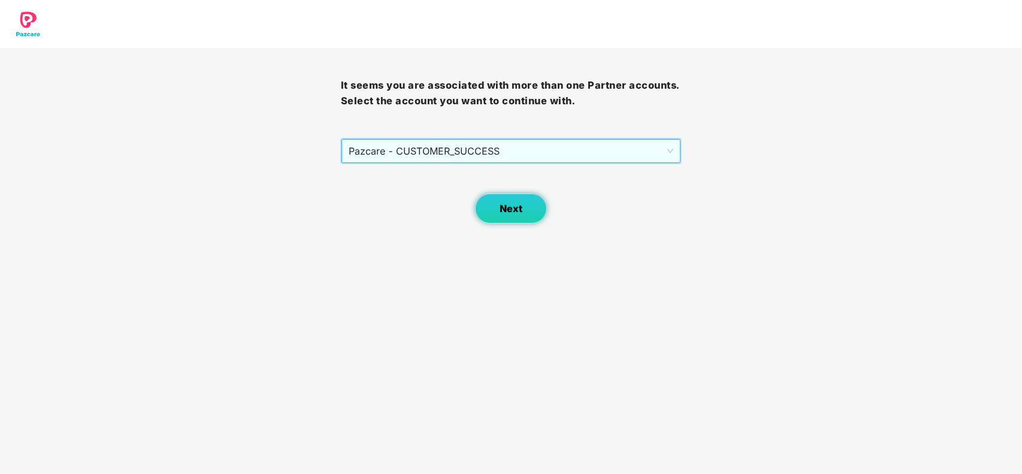
click at [501, 207] on span "Next" at bounding box center [511, 208] width 23 height 11
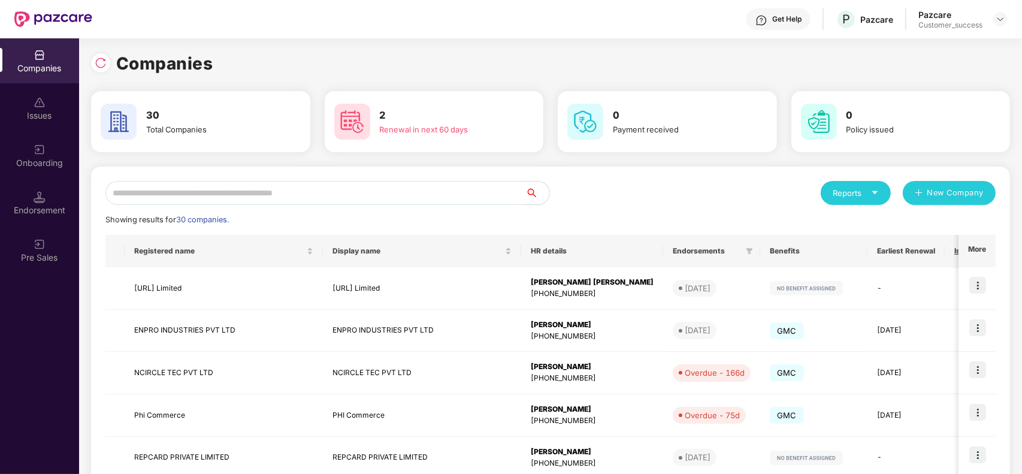
click at [274, 192] on input "text" at bounding box center [315, 193] width 420 height 24
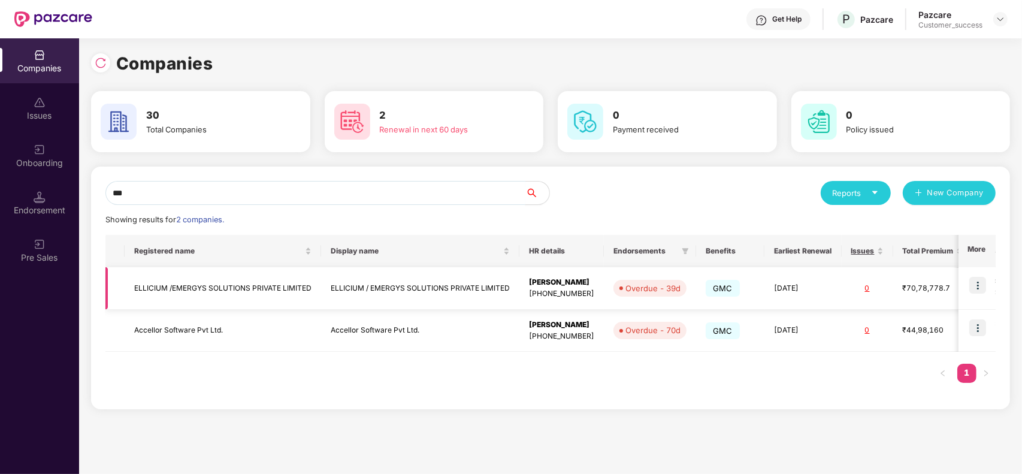
type input "***"
click at [983, 286] on img at bounding box center [977, 285] width 17 height 17
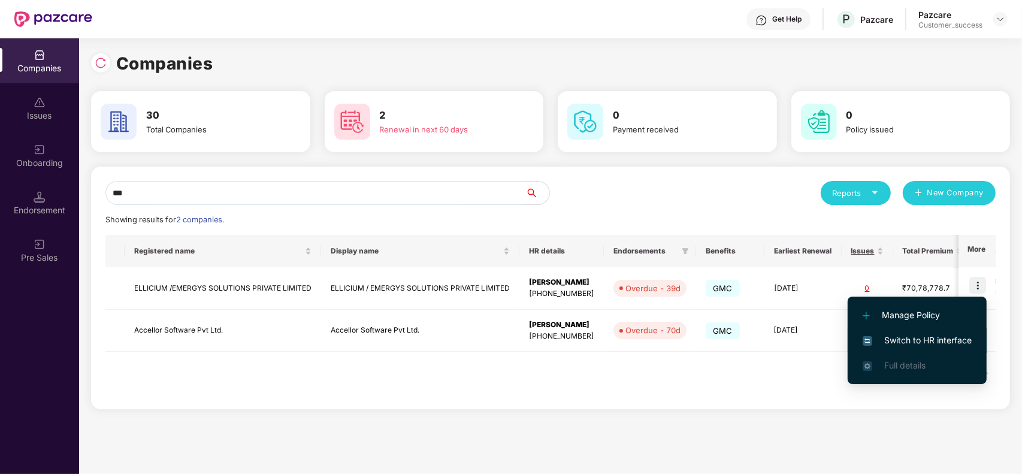
click at [908, 340] on span "Switch to HR interface" at bounding box center [917, 340] width 109 height 13
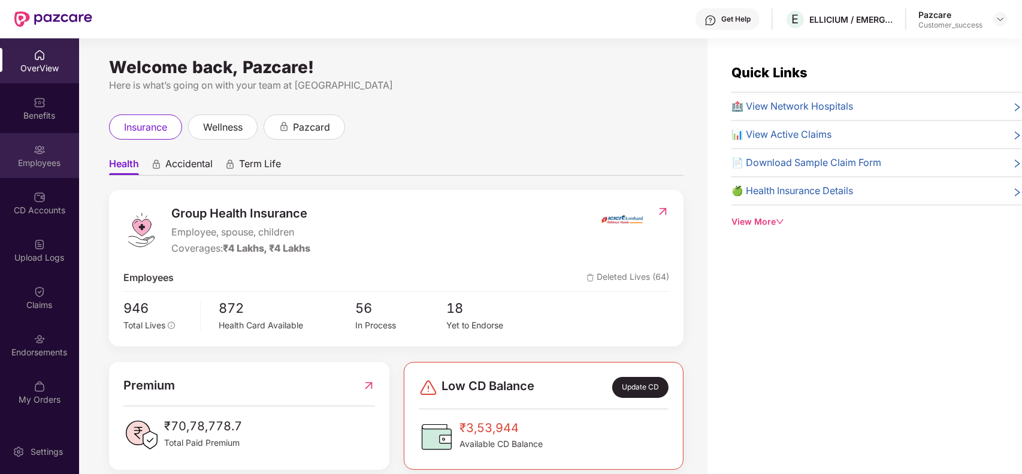
click at [29, 154] on div "Employees" at bounding box center [39, 155] width 79 height 45
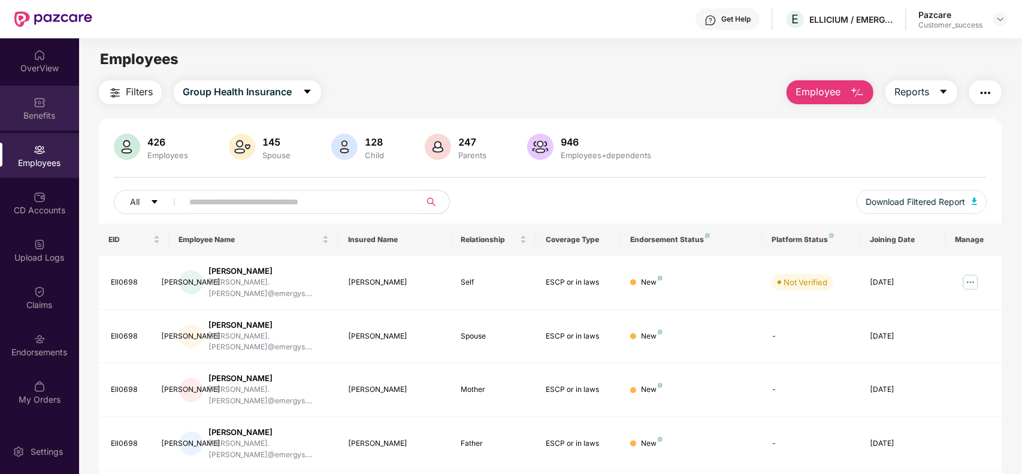
click at [46, 110] on div "Benefits" at bounding box center [39, 116] width 79 height 12
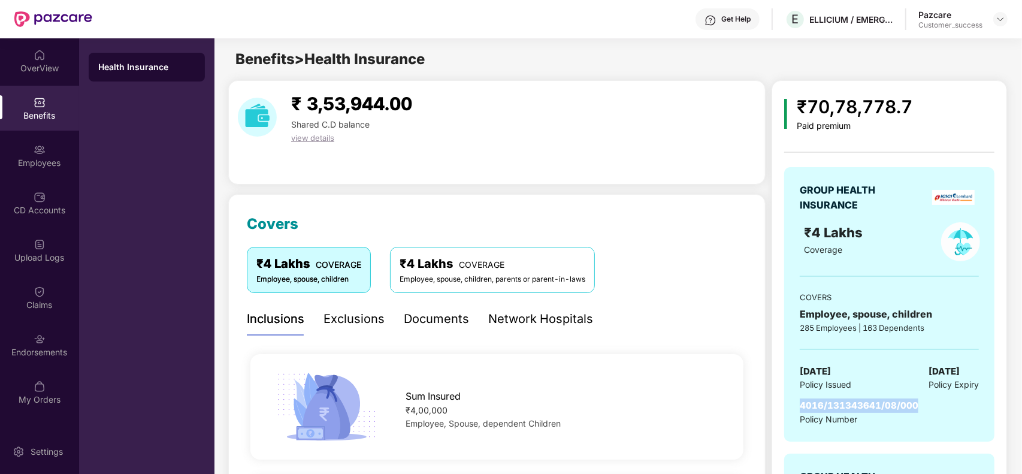
drag, startPoint x: 926, startPoint y: 405, endPoint x: 798, endPoint y: 400, distance: 127.7
click at [798, 400] on div "GROUP HEALTH INSURANCE ₹4 Lakhs Coverage COVERS Employee, spouse, children 285 …" at bounding box center [889, 304] width 210 height 274
copy span "4016/131343641/08/000"
click at [50, 161] on div "Employees" at bounding box center [39, 163] width 79 height 12
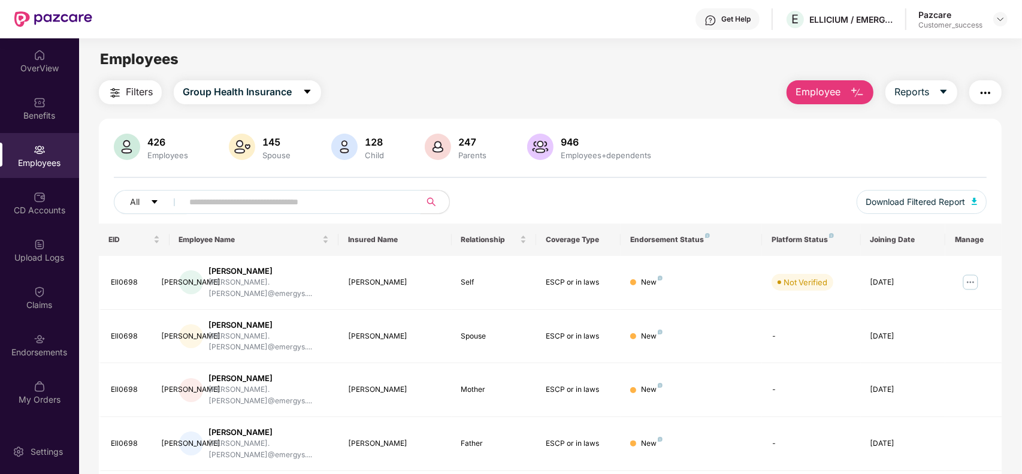
click at [286, 207] on input "text" at bounding box center [296, 202] width 215 height 18
paste input "*******"
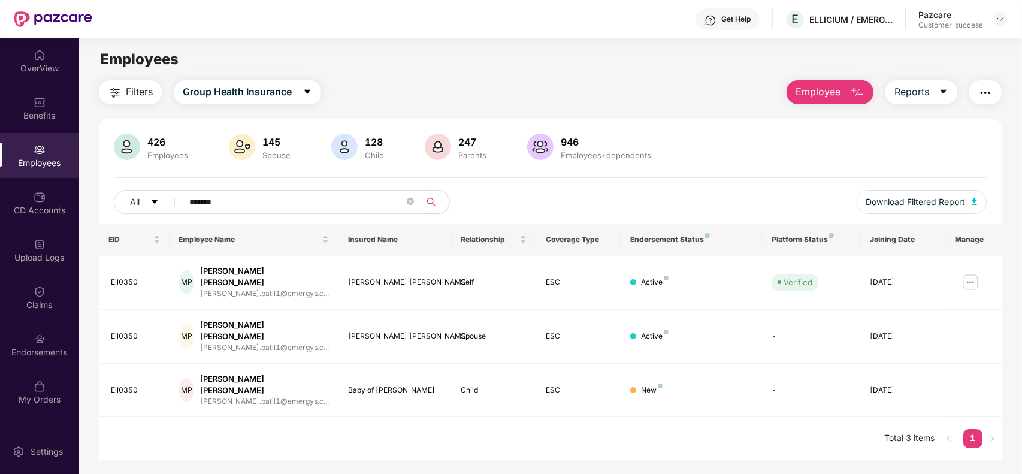
click at [286, 207] on input "*******" at bounding box center [296, 202] width 215 height 18
type input "*******"
click at [36, 120] on div "Benefits" at bounding box center [39, 116] width 79 height 12
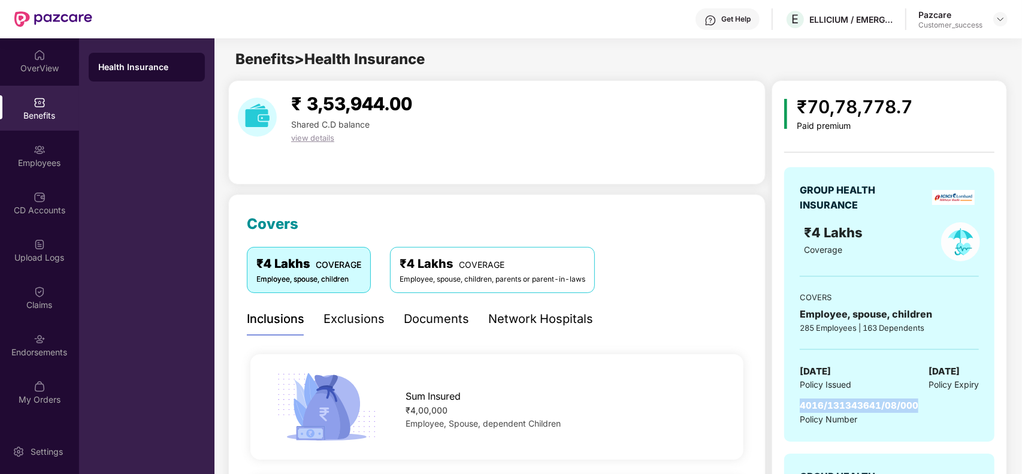
drag, startPoint x: 928, startPoint y: 406, endPoint x: 799, endPoint y: 405, distance: 128.8
click at [799, 405] on div "GROUP HEALTH INSURANCE ₹4 Lakhs Coverage COVERS Employee, spouse, children 285 …" at bounding box center [889, 304] width 210 height 274
copy span "4016/131343641/08/000"
click at [894, 274] on div "GROUP HEALTH INSURANCE ₹4 Lakhs Coverage COVERS Employee, spouse, children 285 …" at bounding box center [889, 304] width 210 height 274
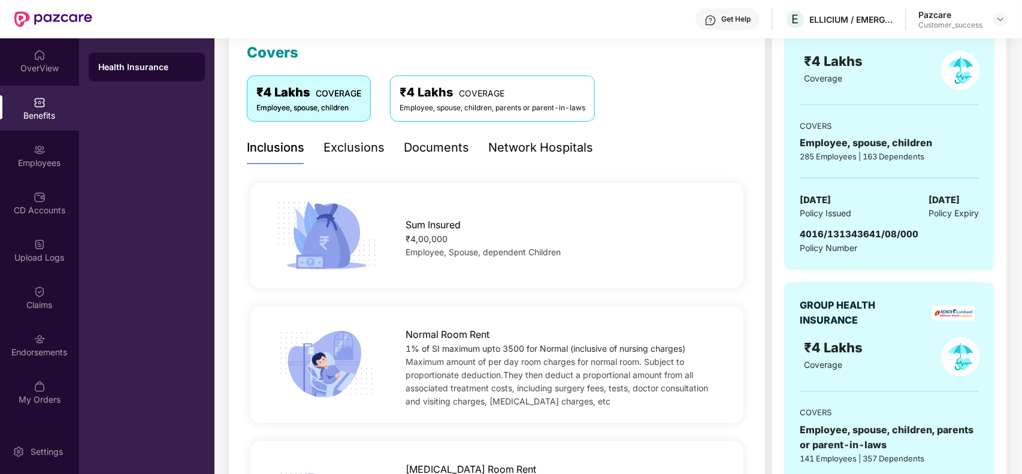
scroll to position [360, 0]
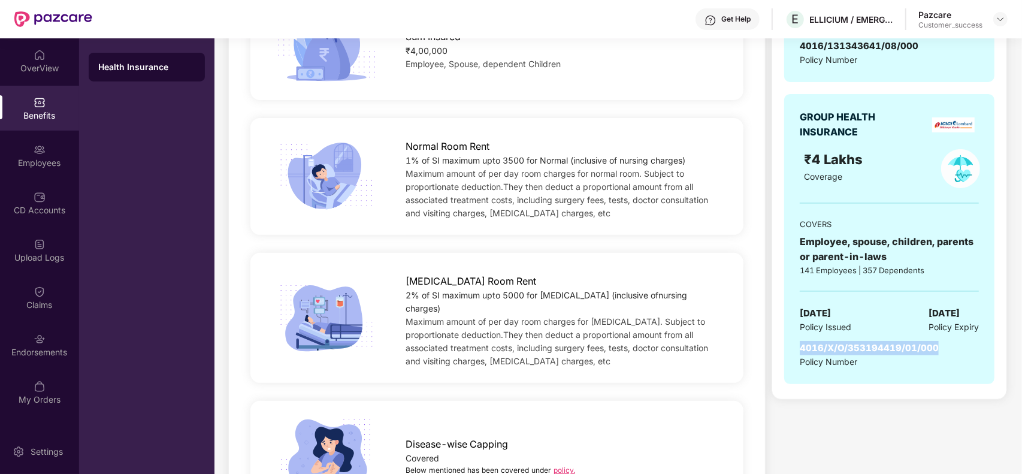
drag, startPoint x: 939, startPoint y: 349, endPoint x: 798, endPoint y: 345, distance: 141.5
click at [798, 345] on div "GROUP HEALTH INSURANCE ₹4 Lakhs Coverage COVERS Employee, spouse, children, par…" at bounding box center [889, 239] width 210 height 290
copy span "4016/X/O/353194419/01/000"
click at [1001, 19] on img at bounding box center [1001, 19] width 10 height 10
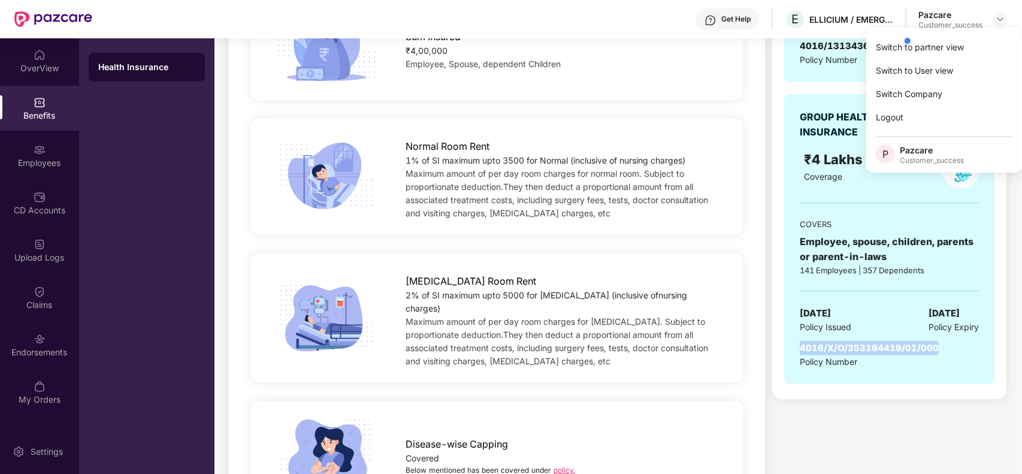
click at [963, 43] on div at bounding box center [959, 41] width 114 height 24
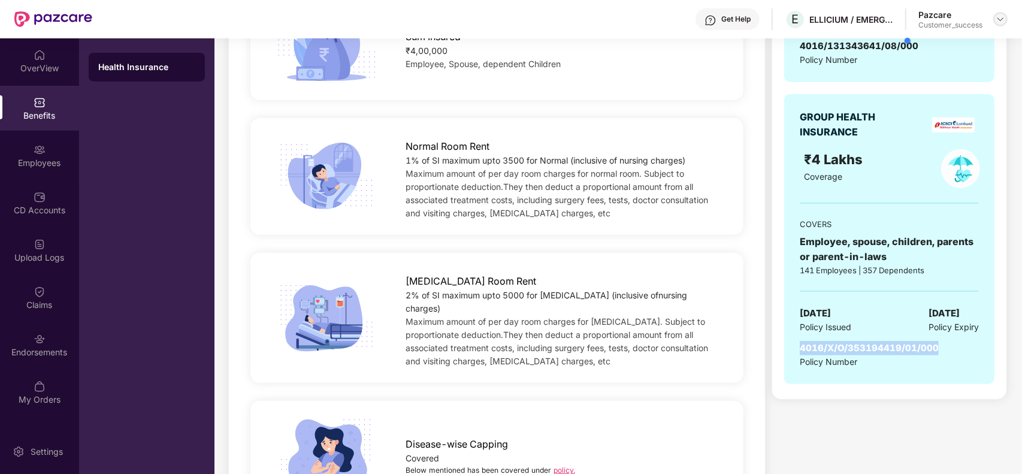
click at [996, 22] on img at bounding box center [1001, 19] width 10 height 10
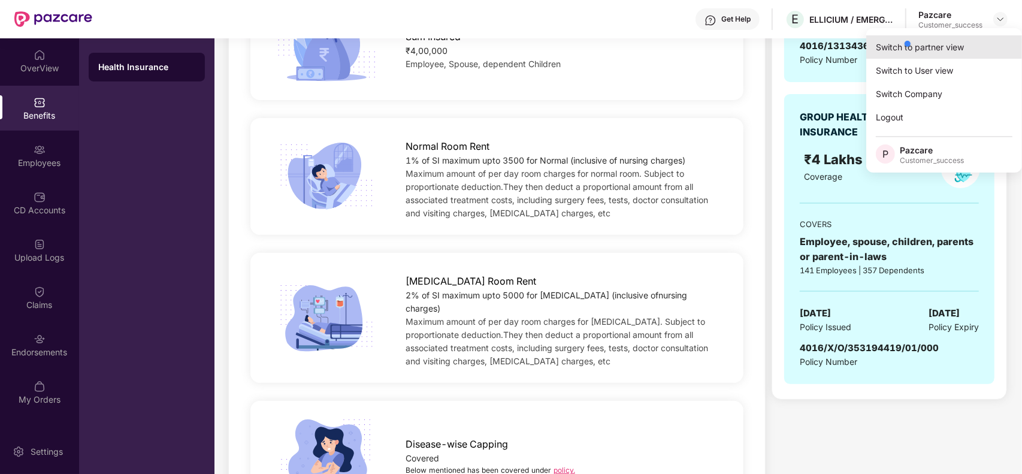
click at [887, 51] on div "Switch to partner view" at bounding box center [944, 46] width 156 height 23
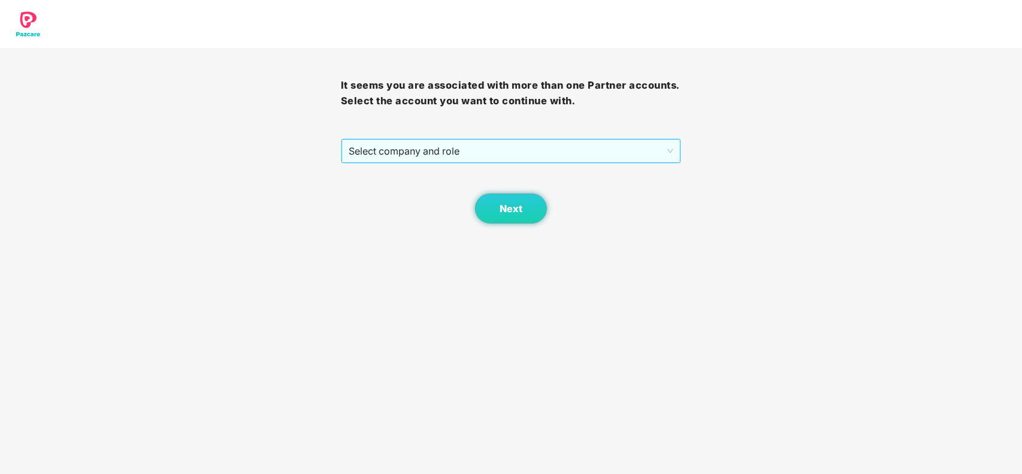
click at [478, 147] on span "Select company and role" at bounding box center [511, 151] width 325 height 23
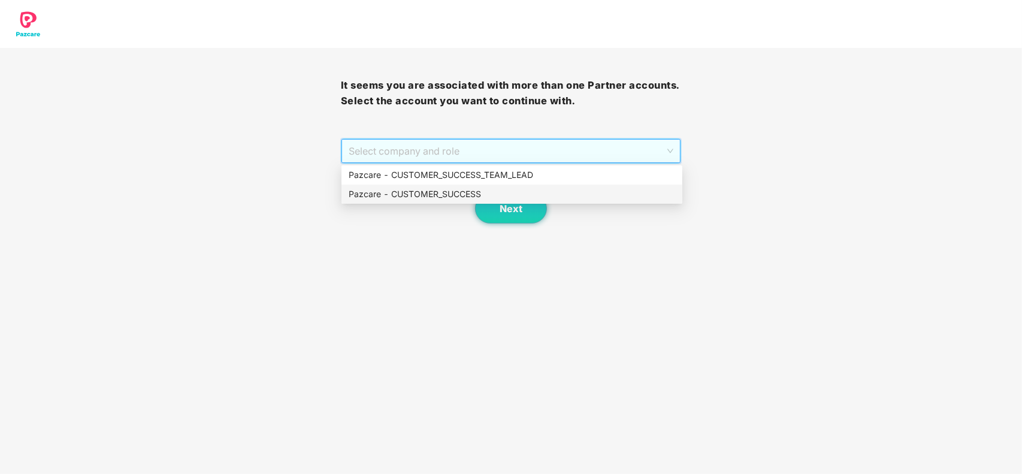
click at [466, 186] on div "Pazcare - CUSTOMER_SUCCESS" at bounding box center [512, 194] width 341 height 19
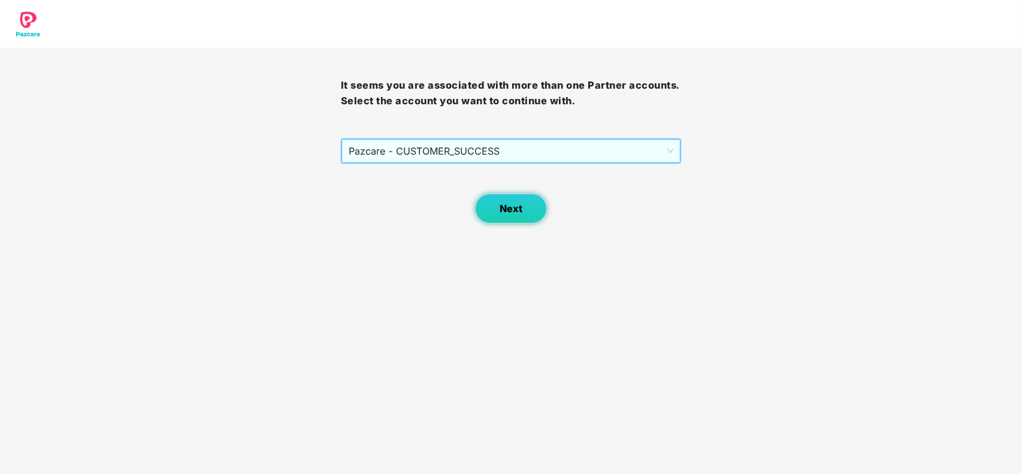
click at [499, 205] on button "Next" at bounding box center [511, 209] width 72 height 30
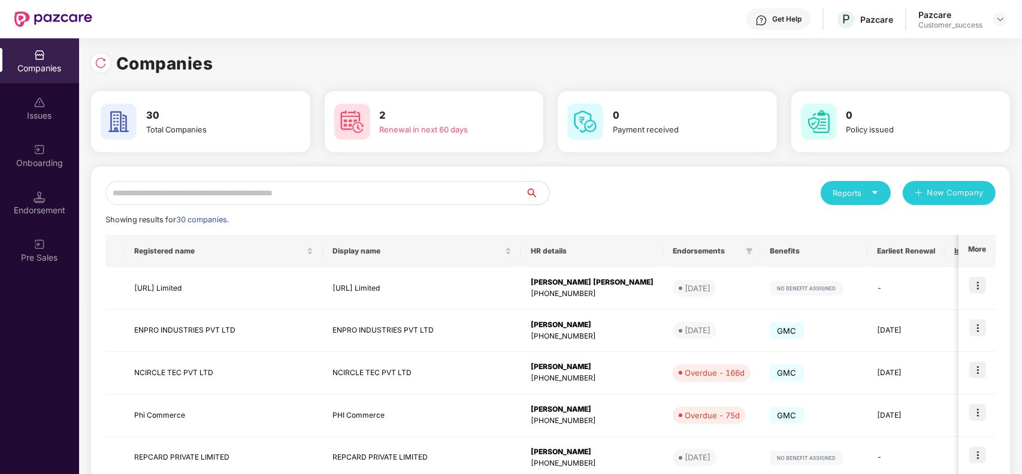
click at [297, 187] on input "text" at bounding box center [315, 193] width 420 height 24
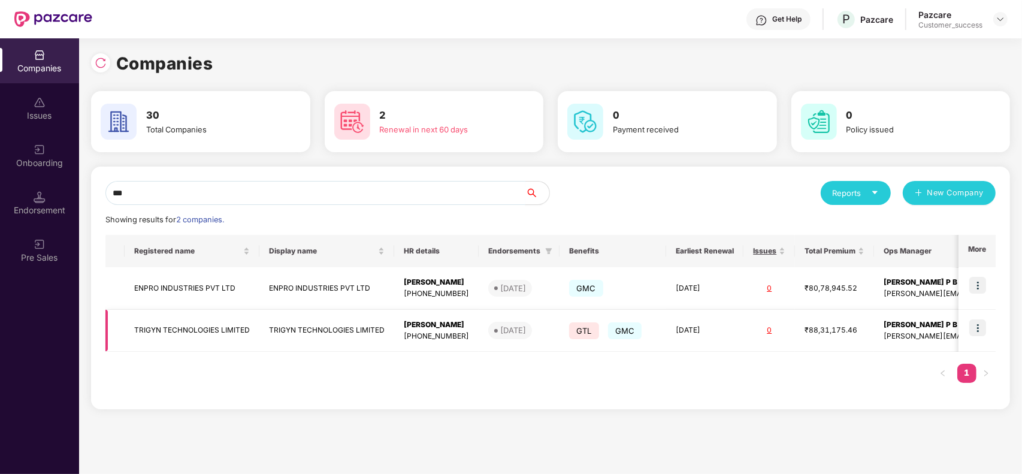
type input "***"
click at [981, 333] on img at bounding box center [977, 327] width 17 height 17
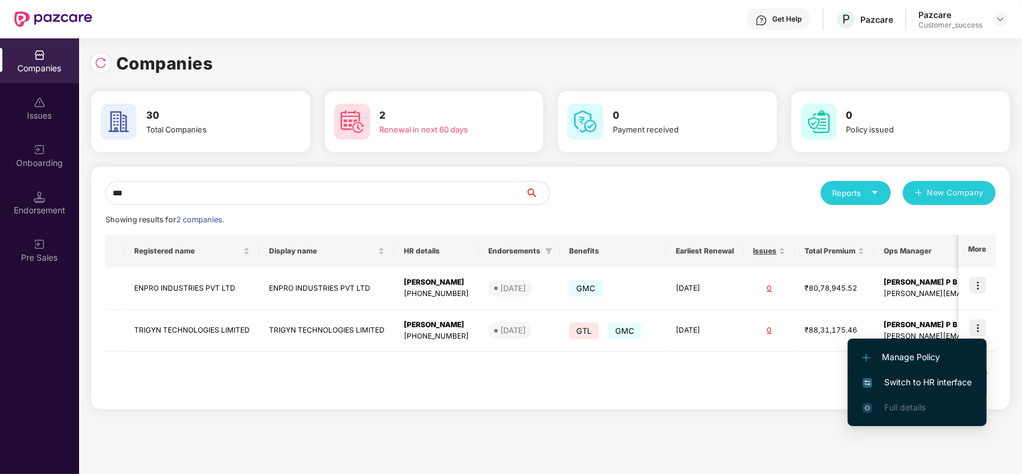
click at [911, 379] on span "Switch to HR interface" at bounding box center [917, 382] width 109 height 13
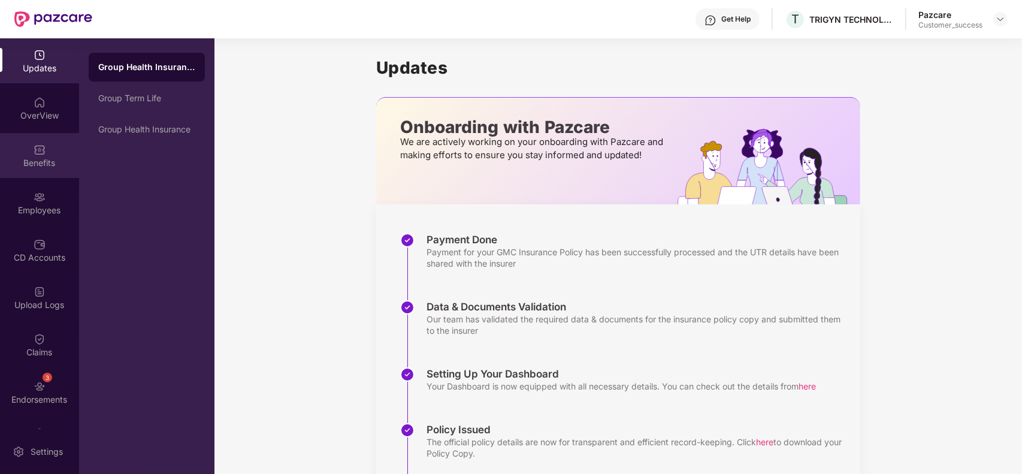
click at [47, 161] on div "Benefits" at bounding box center [39, 163] width 79 height 12
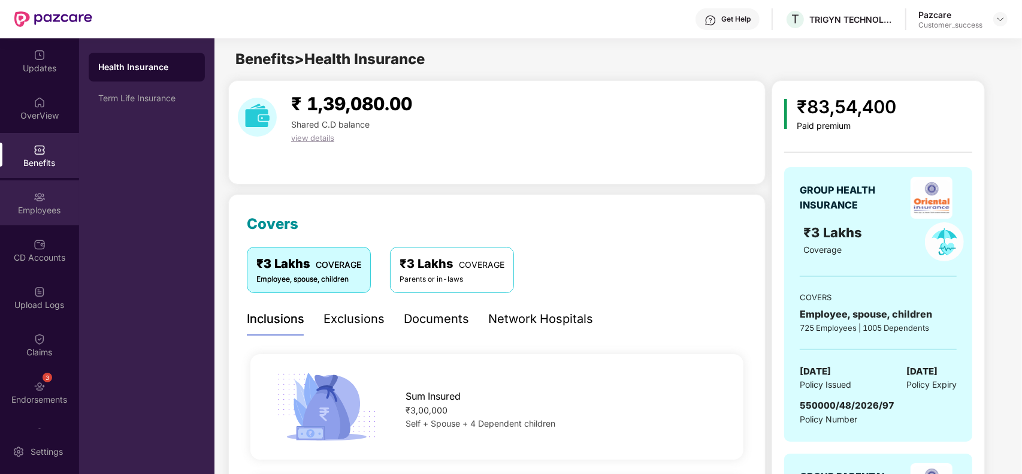
click at [45, 208] on div "Employees" at bounding box center [39, 210] width 79 height 12
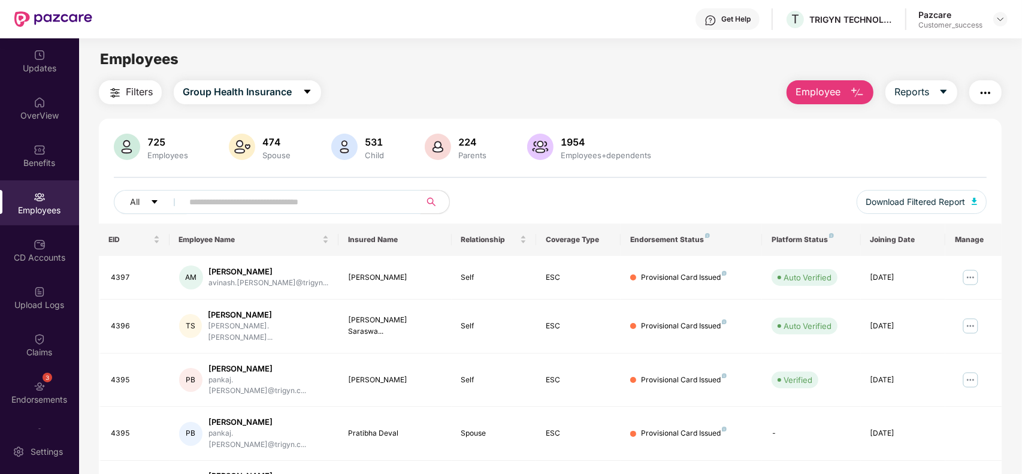
click at [244, 197] on input "text" at bounding box center [296, 202] width 215 height 18
paste input "****"
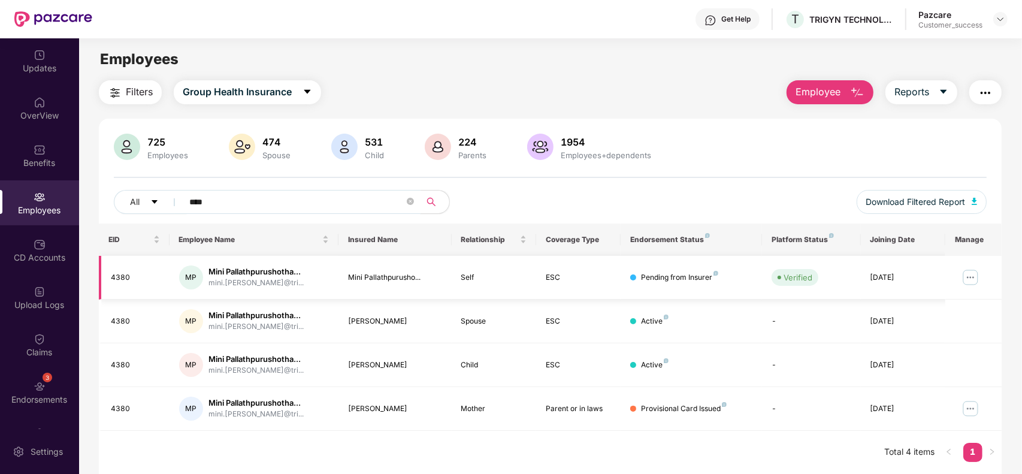
type input "****"
click at [966, 279] on img at bounding box center [970, 277] width 19 height 19
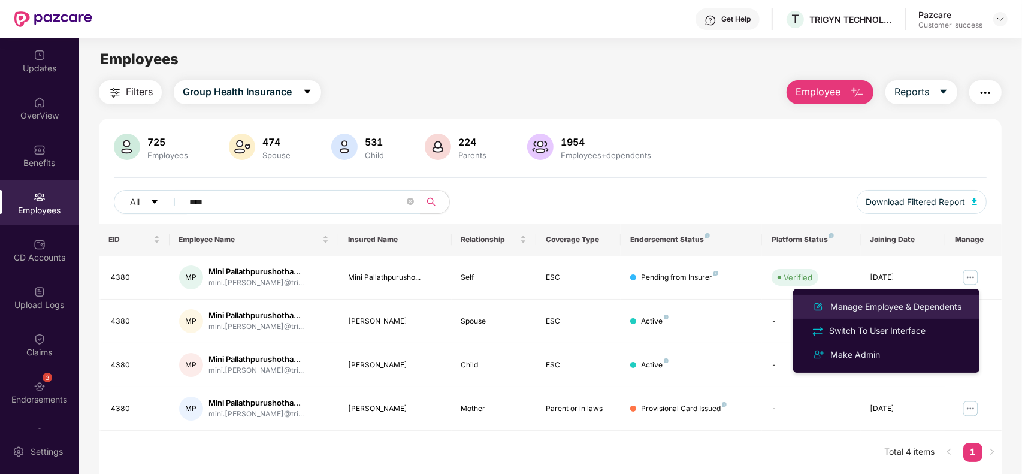
click at [878, 309] on div "Manage Employee & Dependents" at bounding box center [896, 306] width 136 height 13
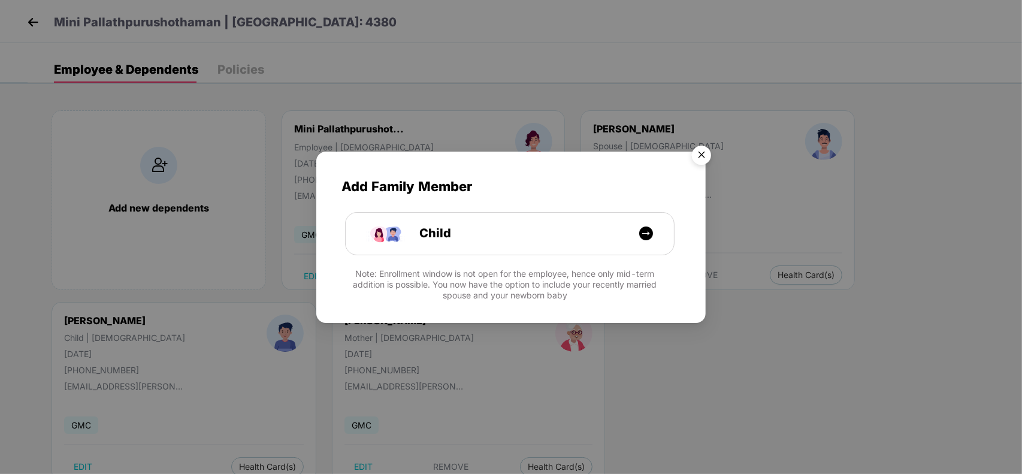
click at [701, 150] on img "Close" at bounding box center [702, 157] width 34 height 34
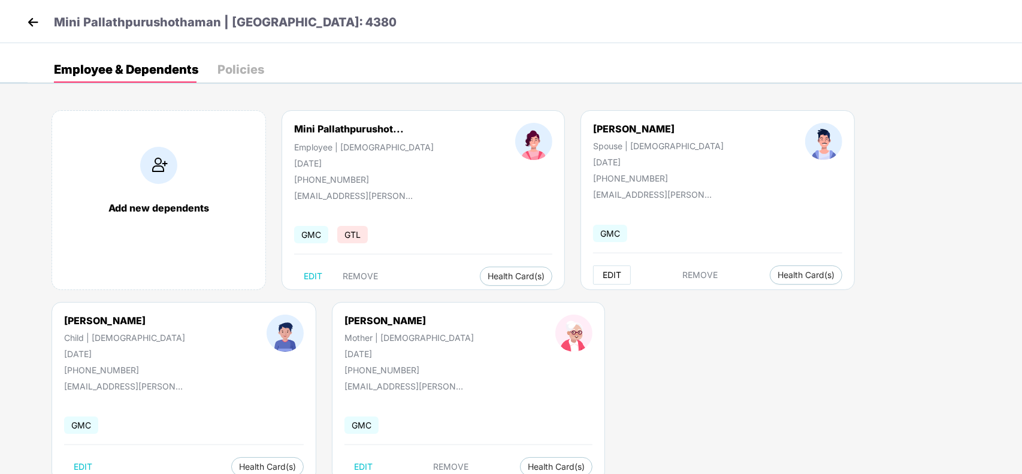
click at [603, 277] on span "EDIT" at bounding box center [612, 275] width 19 height 10
select select "****"
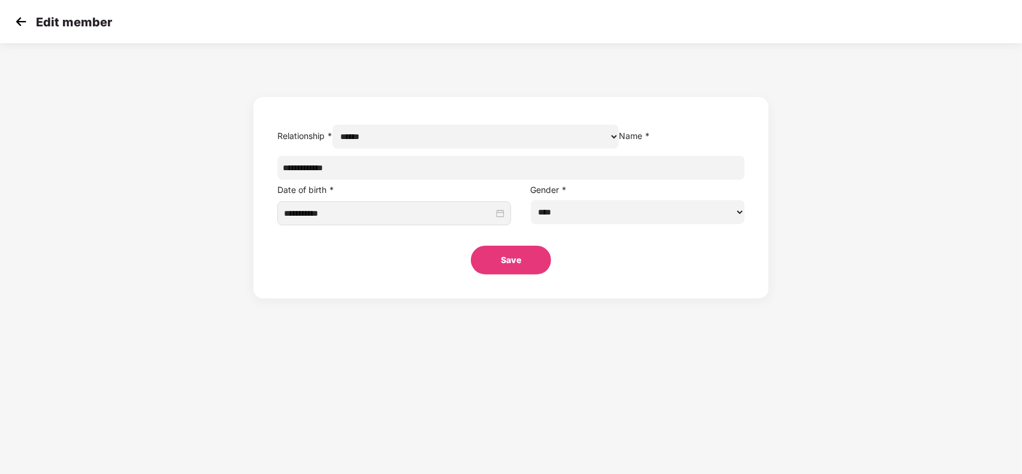
click at [451, 180] on input "**********" at bounding box center [510, 168] width 467 height 24
paste input "**********"
type input "**********"
click at [396, 220] on input "**********" at bounding box center [389, 213] width 210 height 13
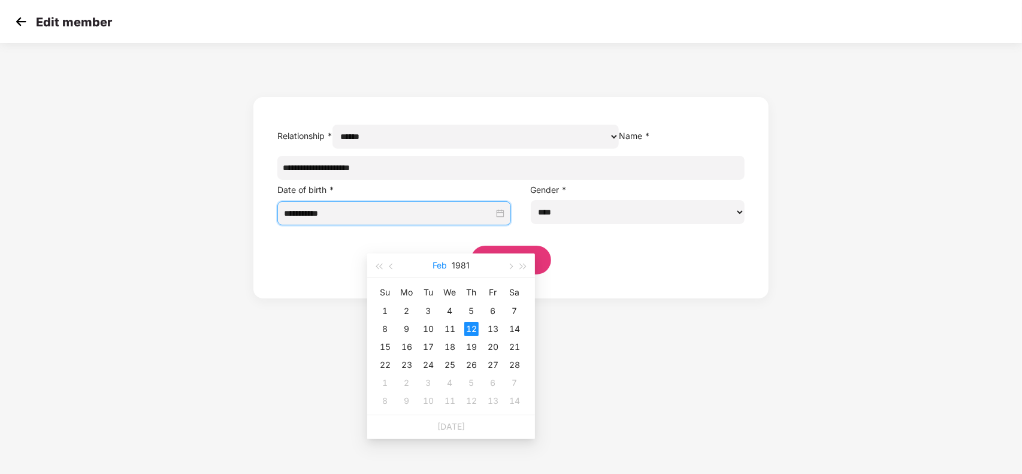
click at [437, 265] on button "Feb" at bounding box center [440, 265] width 14 height 24
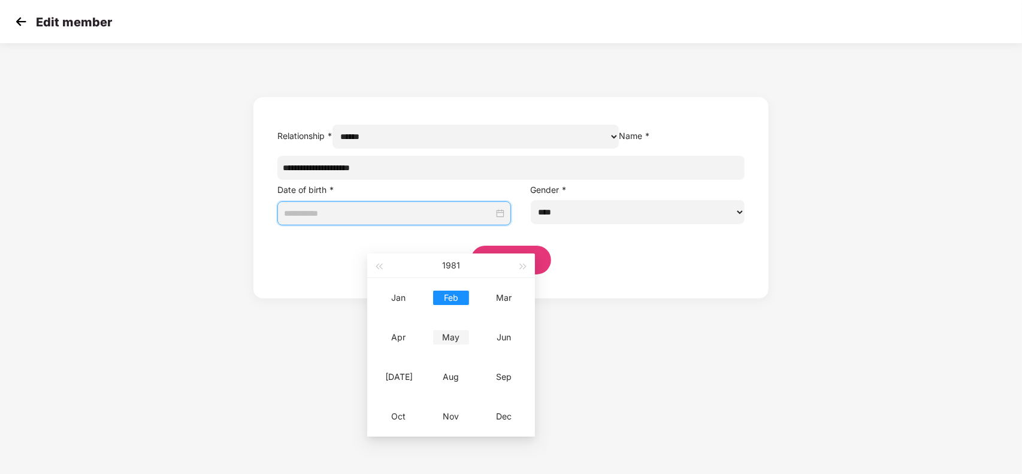
click at [454, 336] on div "May" at bounding box center [451, 337] width 36 height 14
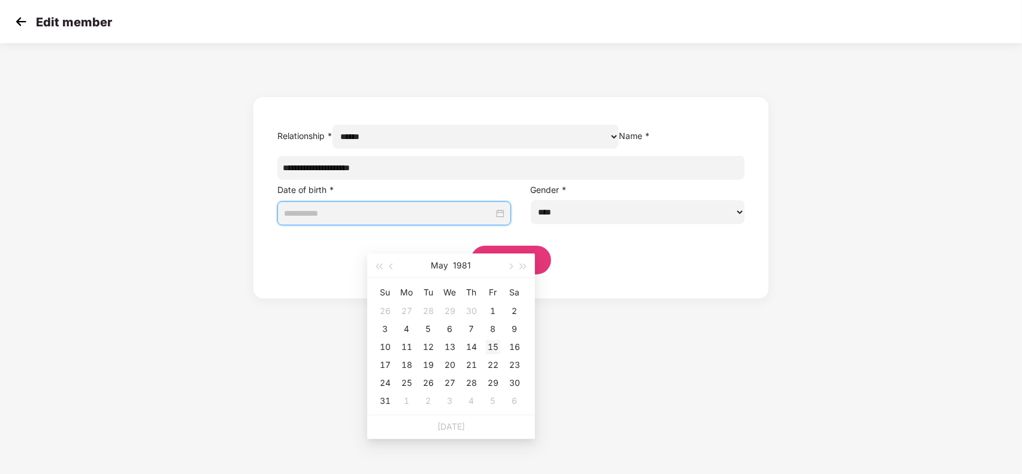
type input "**********"
click at [490, 343] on div "15" at bounding box center [493, 347] width 14 height 14
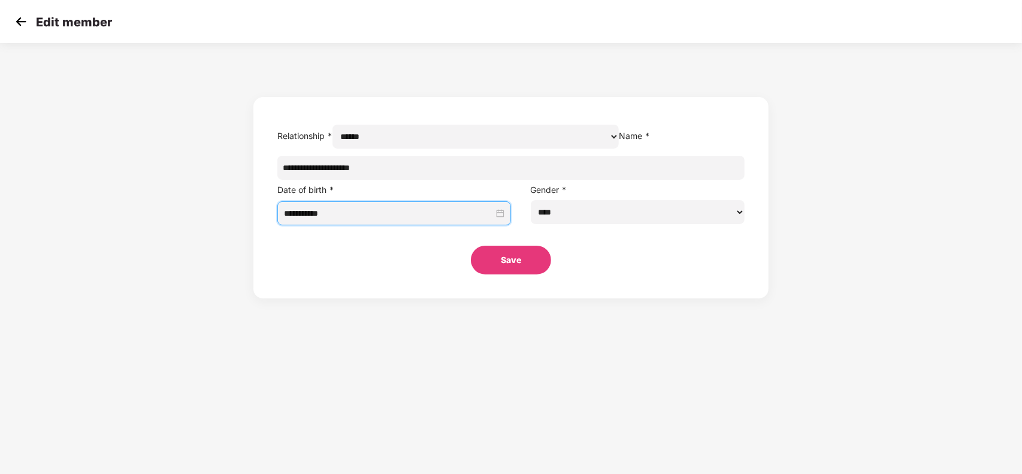
click at [516, 274] on button "Save" at bounding box center [511, 260] width 80 height 29
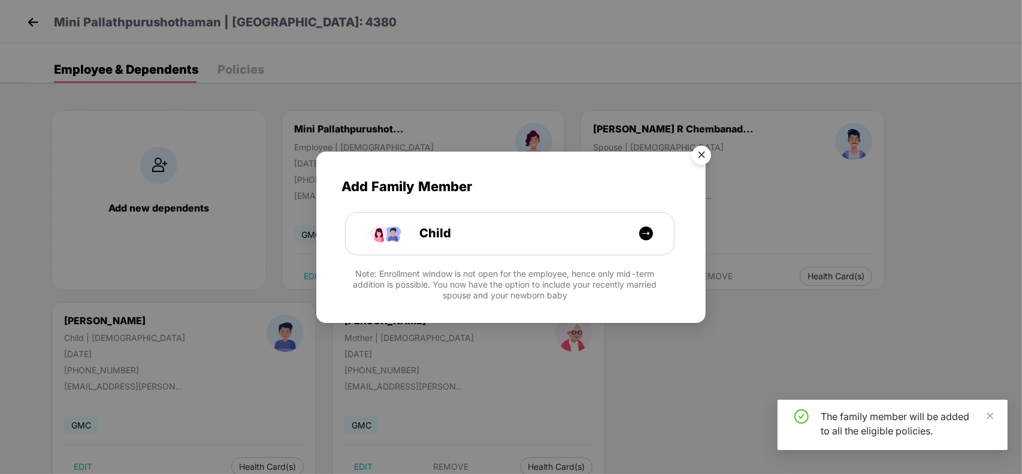
click at [693, 150] on img "Close" at bounding box center [702, 157] width 34 height 34
